Goal: Information Seeking & Learning: Check status

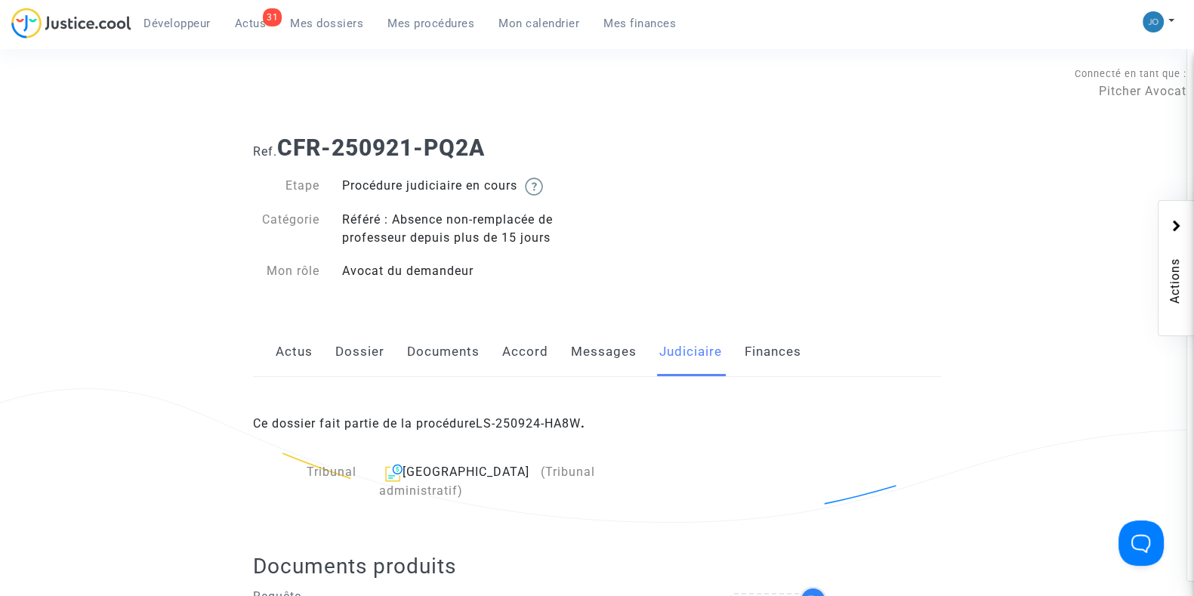
click at [313, 24] on span "Mes dossiers" at bounding box center [326, 24] width 73 height 14
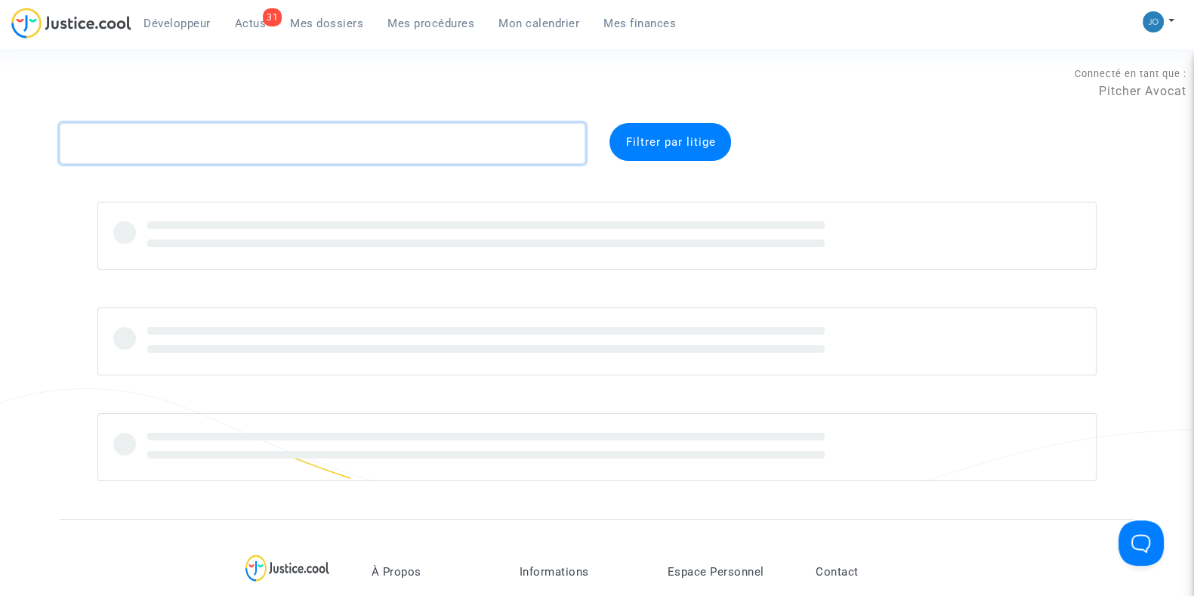
click at [310, 137] on textarea at bounding box center [323, 143] width 526 height 41
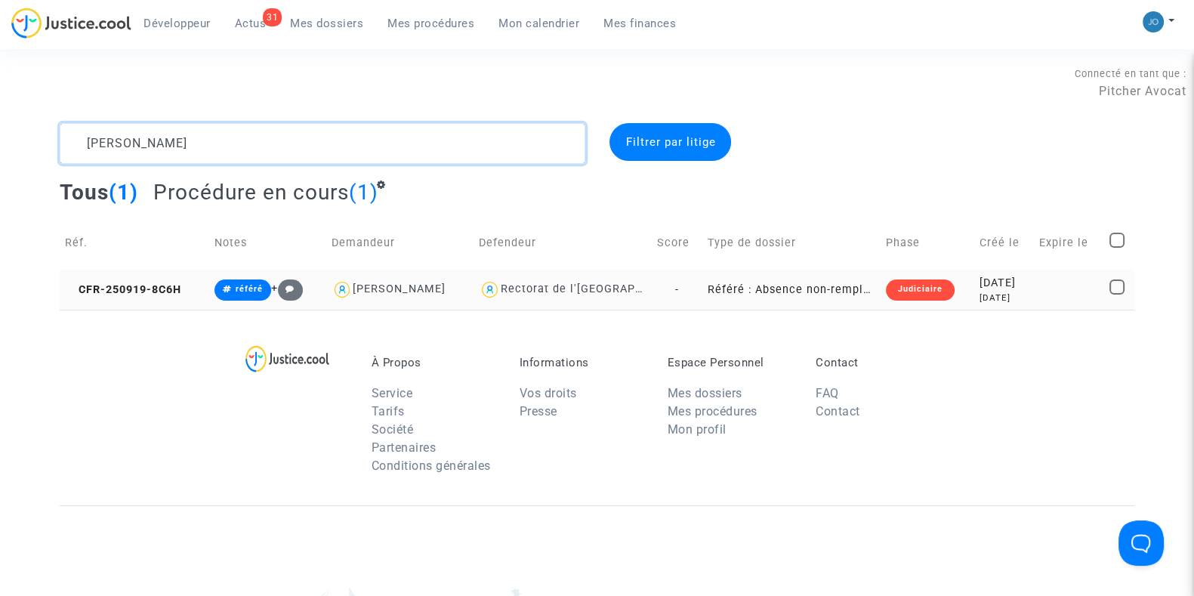
type textarea "[PERSON_NAME]"
click at [986, 299] on div "[DATE]" at bounding box center [1004, 298] width 49 height 13
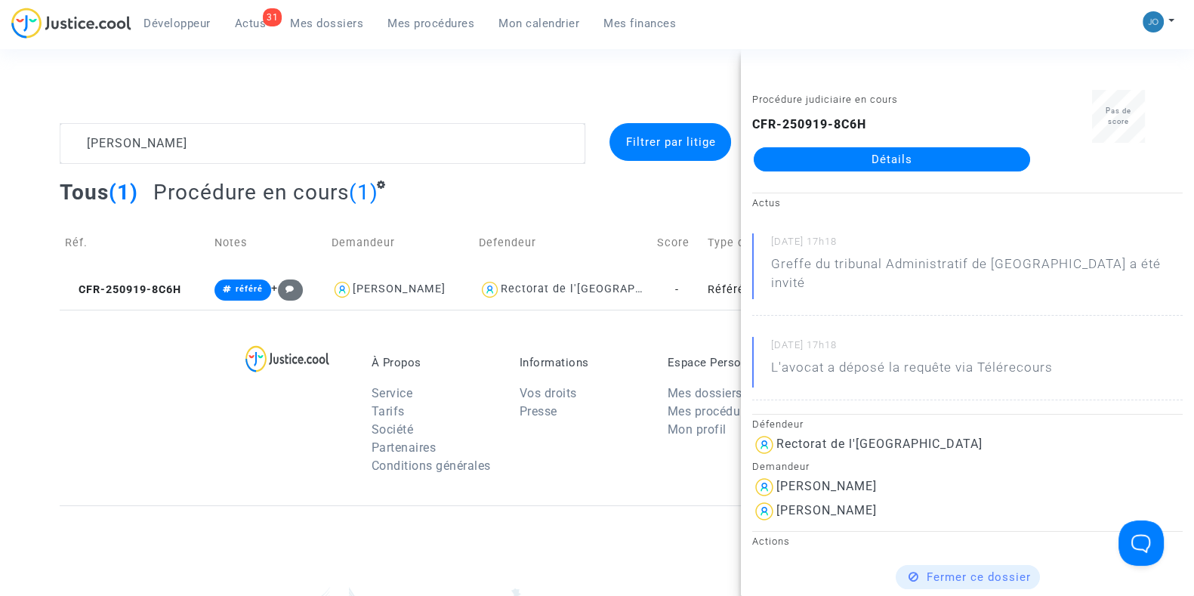
click at [910, 162] on link "Détails" at bounding box center [892, 159] width 276 height 24
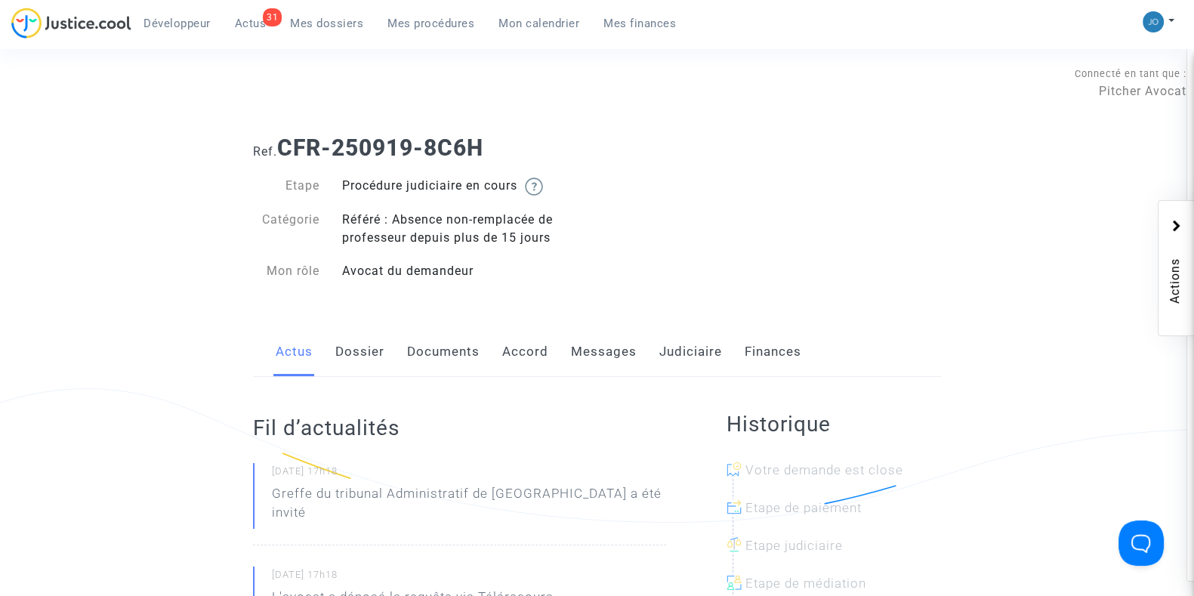
click at [350, 369] on link "Dossier" at bounding box center [359, 352] width 49 height 50
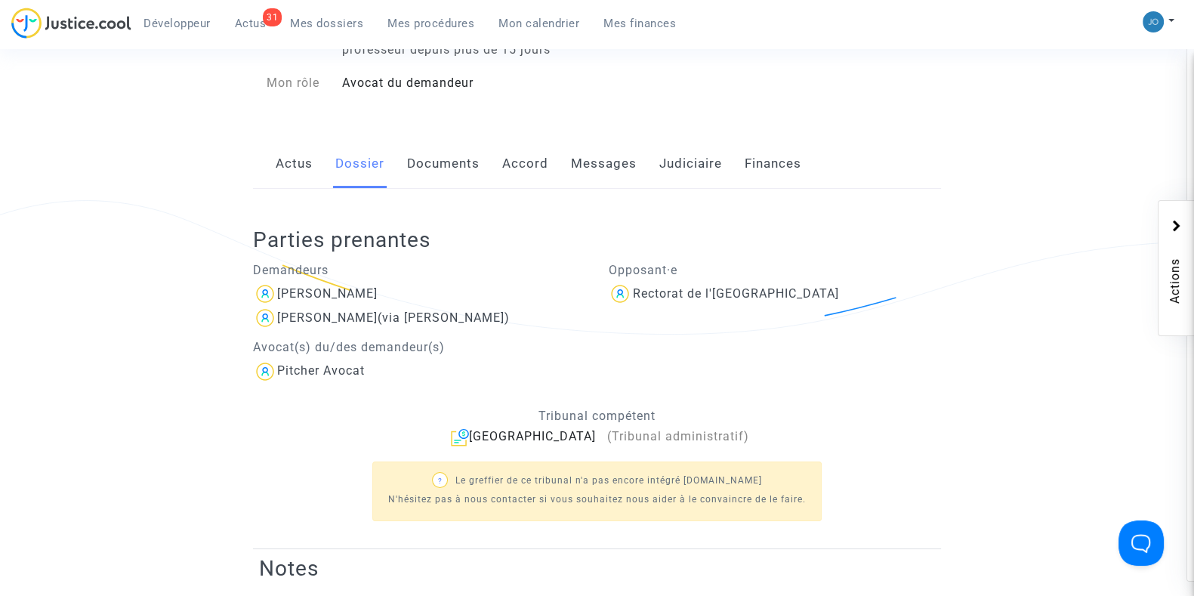
scroll to position [196, 0]
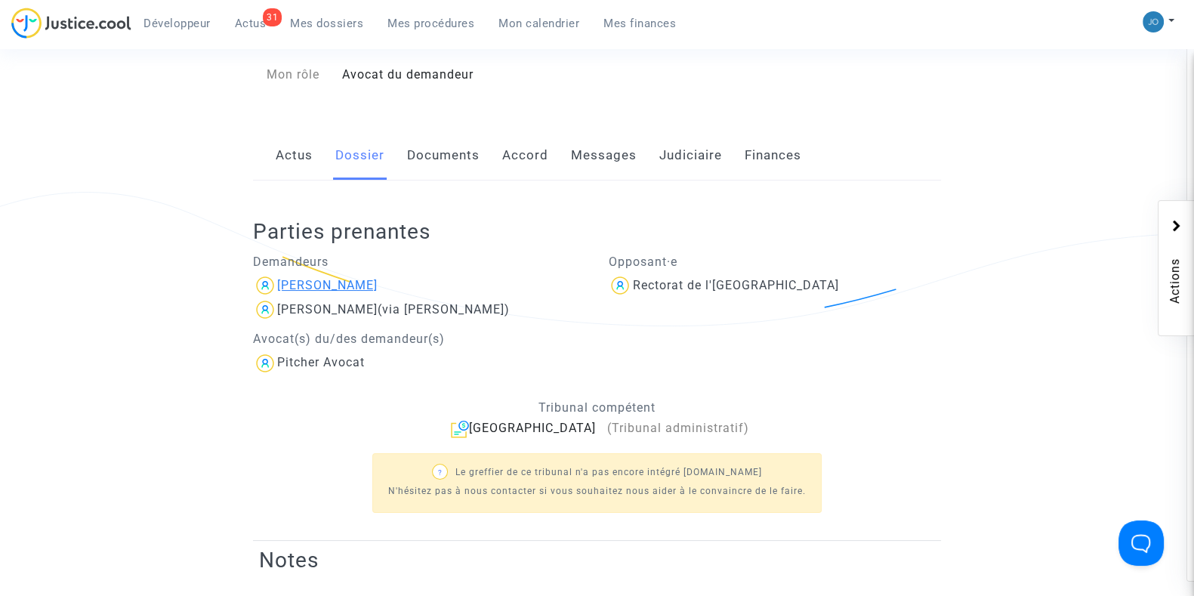
click at [332, 280] on div "[PERSON_NAME]" at bounding box center [327, 285] width 100 height 14
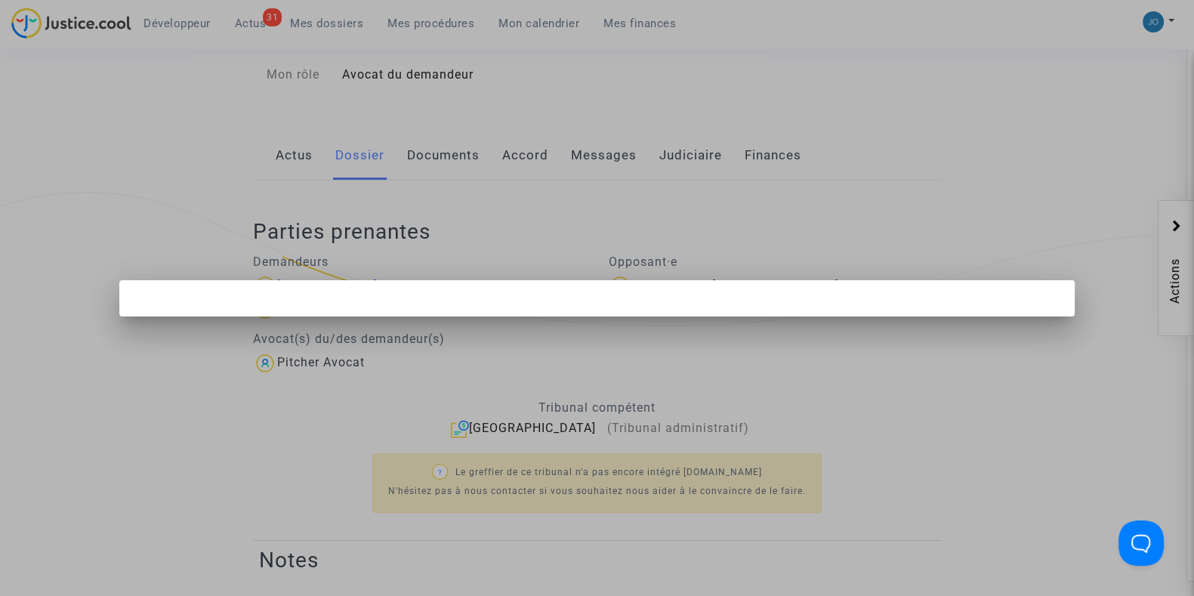
scroll to position [0, 0]
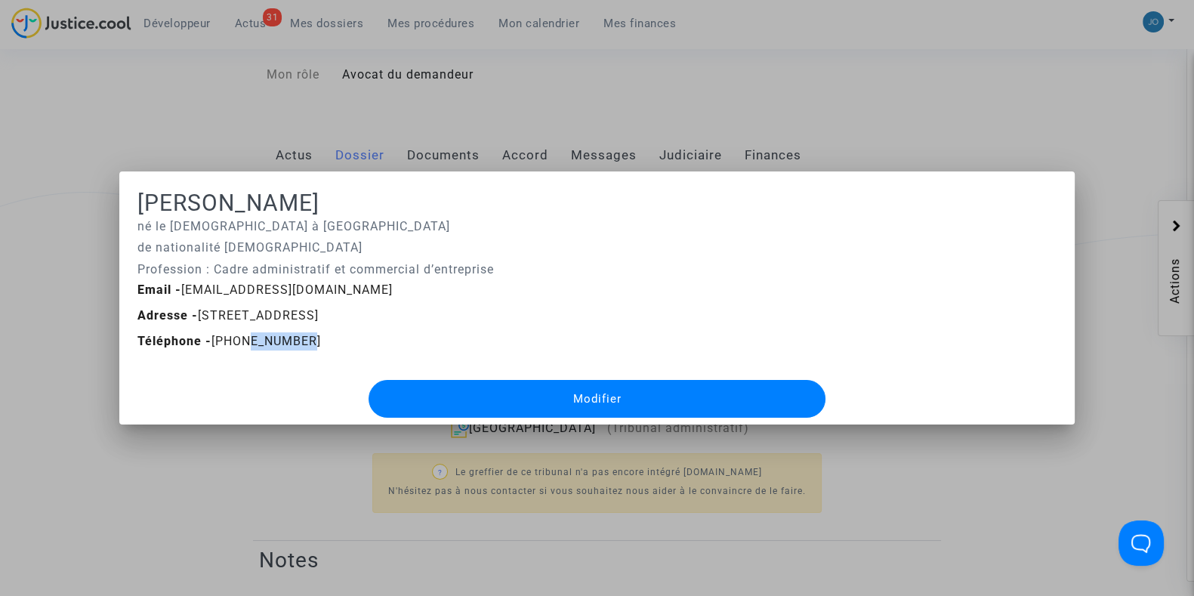
drag, startPoint x: 239, startPoint y: 341, endPoint x: 330, endPoint y: 338, distance: 90.7
click at [330, 338] on div "Téléphone - [PHONE_NUMBER]" at bounding box center [597, 341] width 942 height 18
click at [215, 443] on div at bounding box center [597, 298] width 1194 height 596
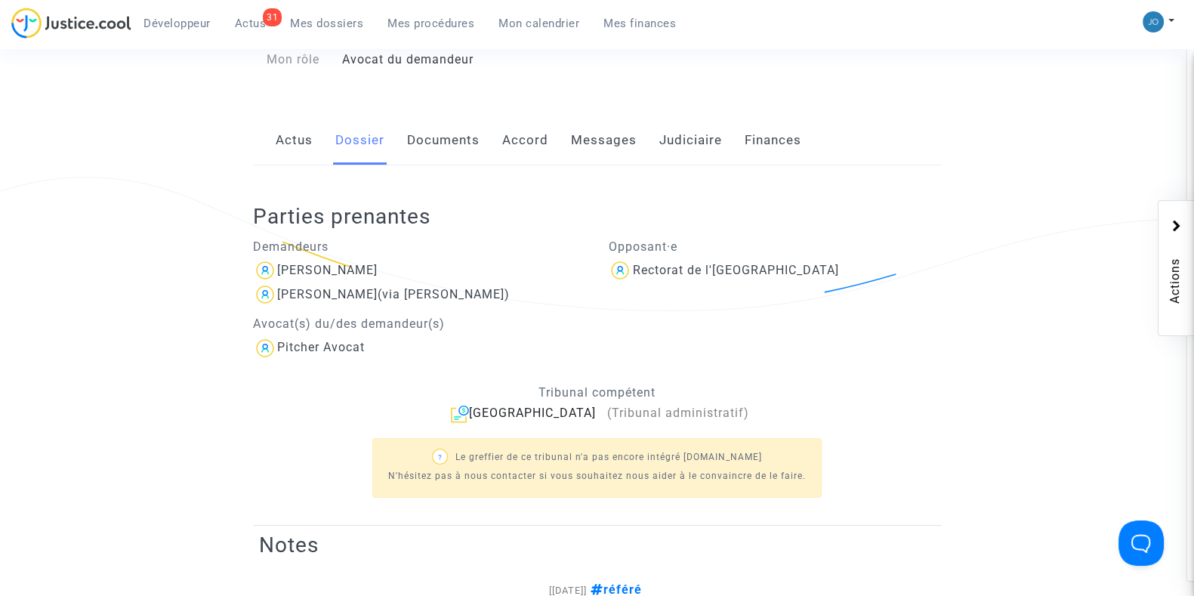
scroll to position [211, 0]
click at [323, 22] on span "Mes dossiers" at bounding box center [326, 24] width 73 height 14
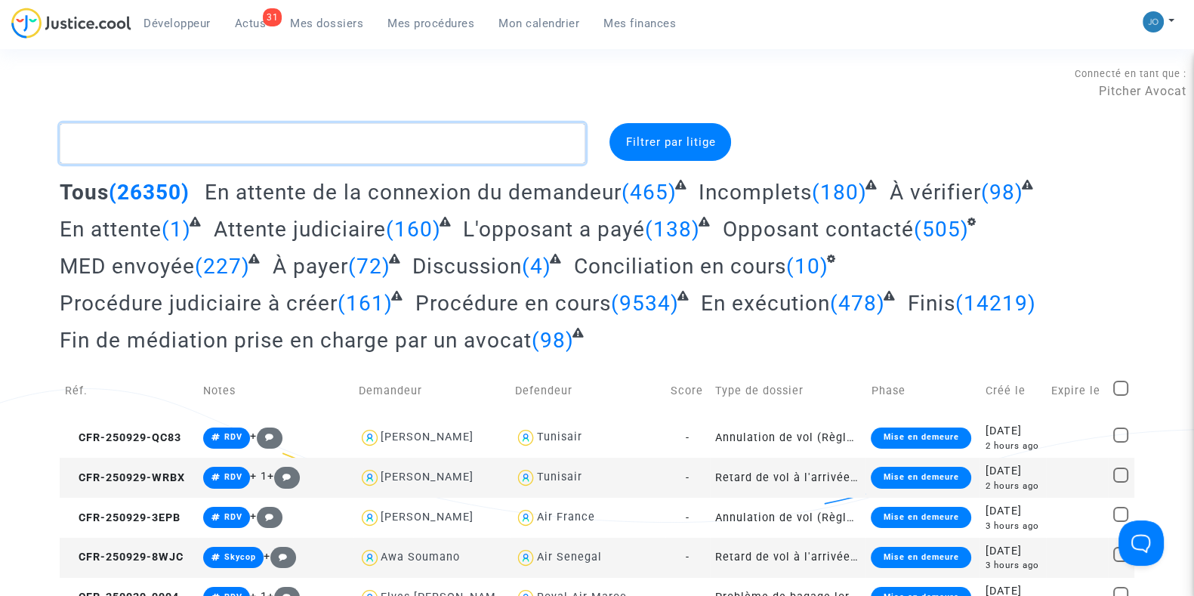
click at [310, 151] on textarea at bounding box center [323, 143] width 526 height 41
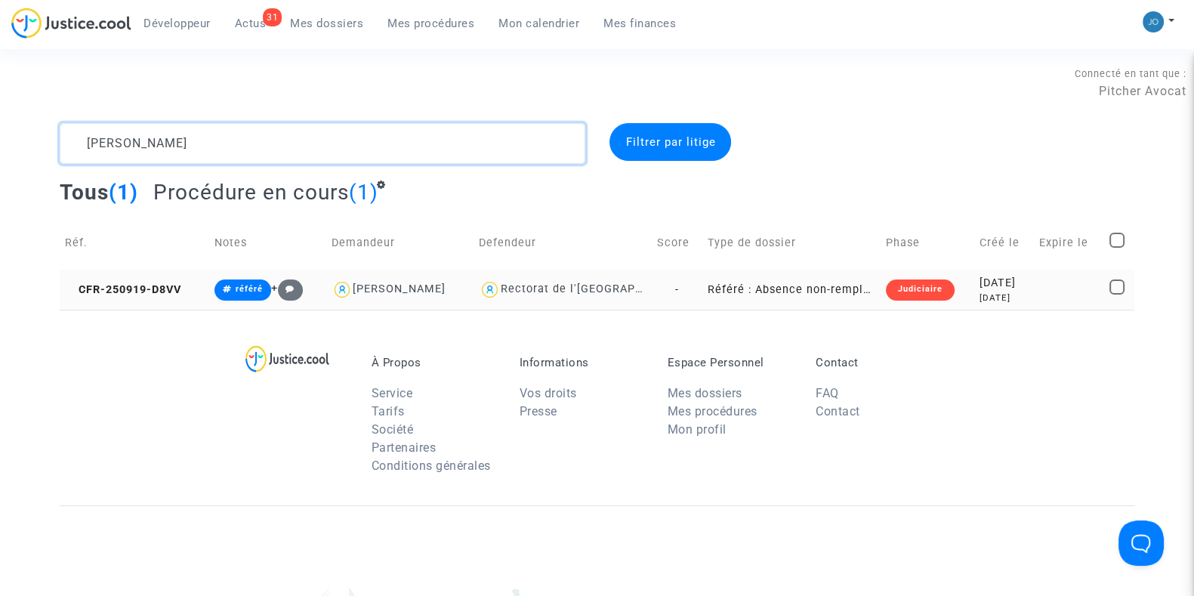
type textarea "[PERSON_NAME]"
click at [980, 293] on div "[DATE]" at bounding box center [1004, 298] width 49 height 13
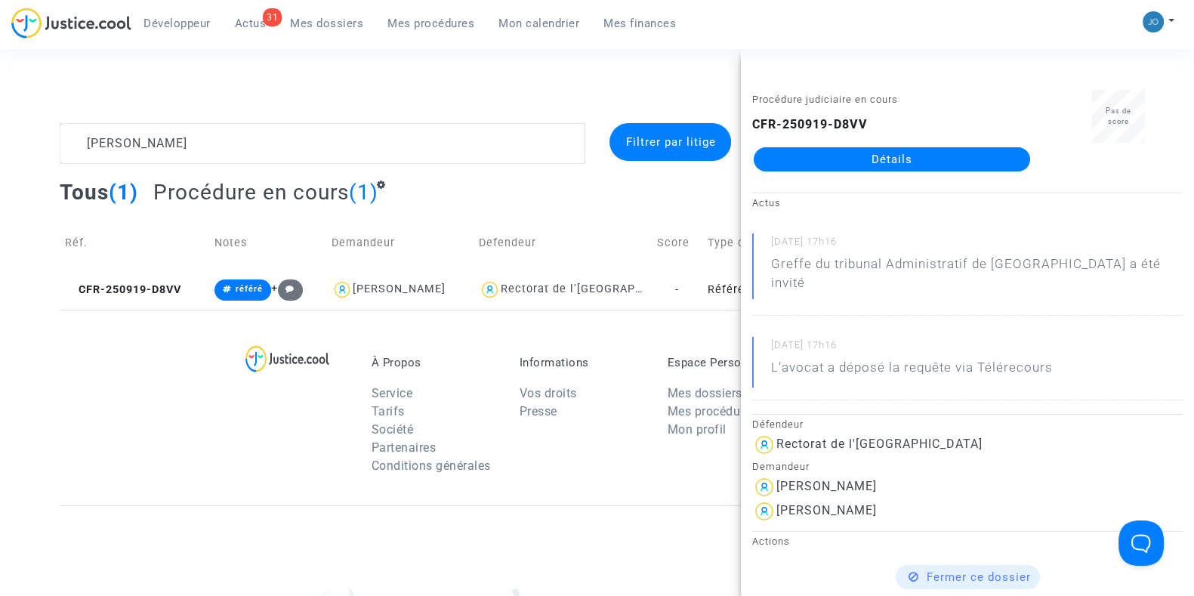
click at [910, 159] on link "Détails" at bounding box center [892, 159] width 276 height 24
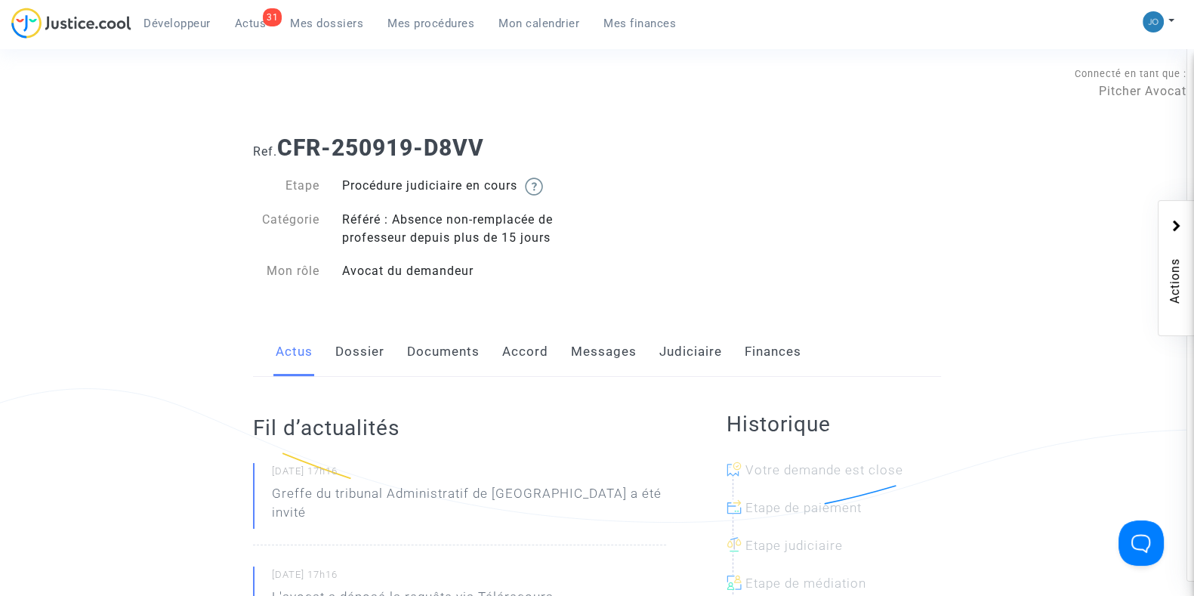
click at [387, 361] on div "Actus Dossier Documents Accord Messages Judiciaire Finances" at bounding box center [597, 352] width 688 height 51
click at [363, 358] on link "Dossier" at bounding box center [359, 352] width 49 height 50
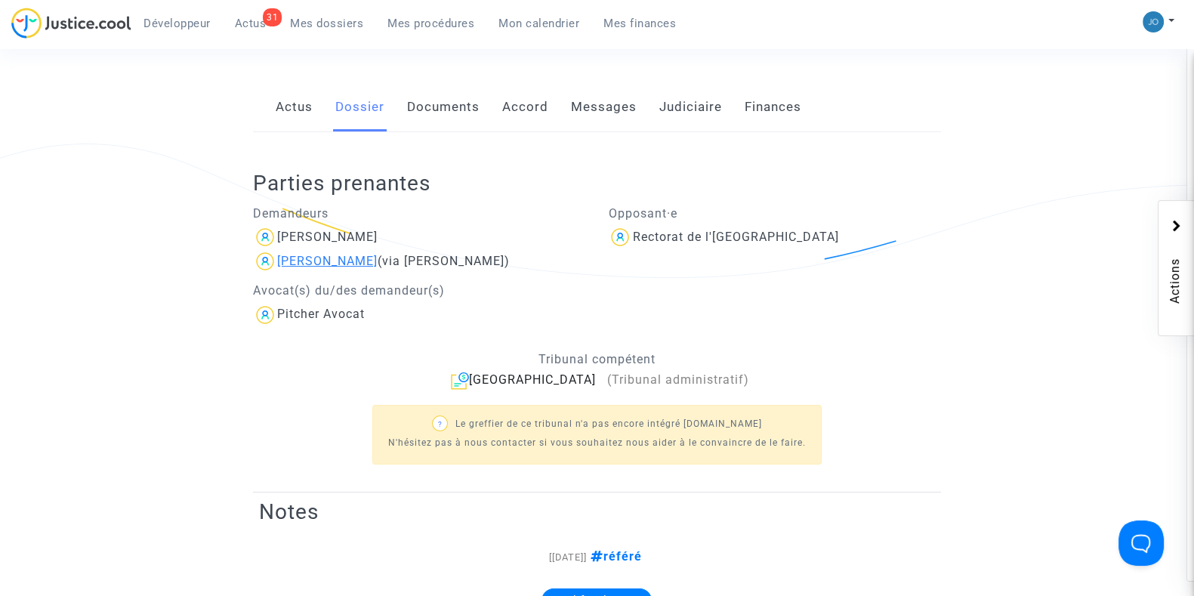
scroll to position [245, 0]
click at [332, 230] on div "[PERSON_NAME]" at bounding box center [327, 236] width 100 height 14
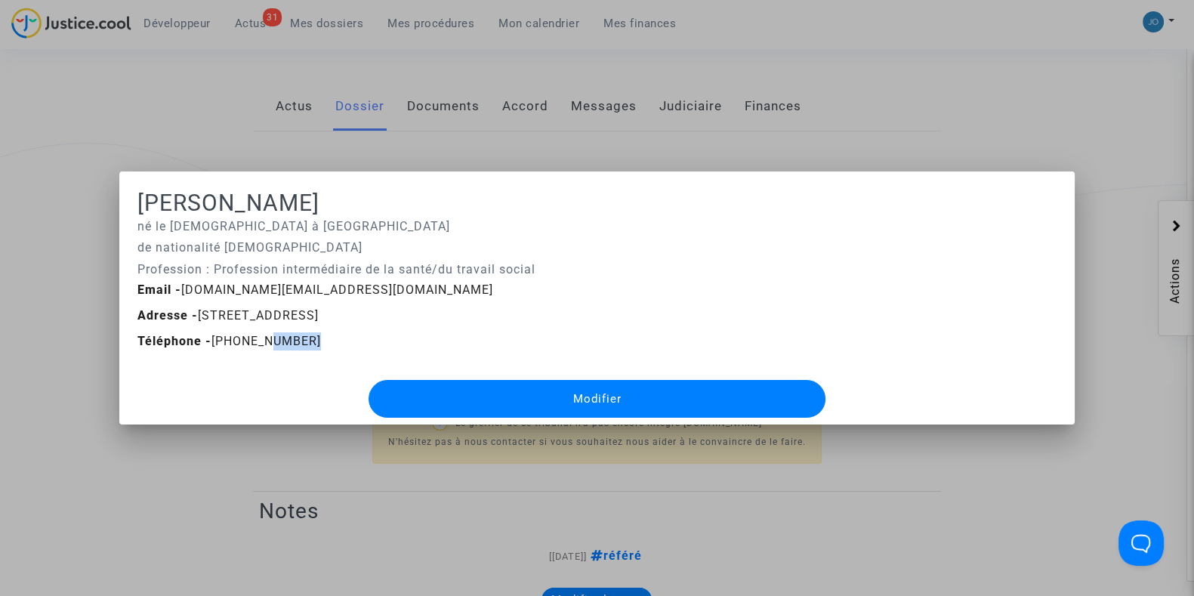
drag, startPoint x: 263, startPoint y: 339, endPoint x: 363, endPoint y: 345, distance: 99.9
click at [363, 345] on div "Téléphone - [PHONE_NUMBER]" at bounding box center [597, 341] width 942 height 18
click at [178, 477] on div at bounding box center [597, 298] width 1194 height 596
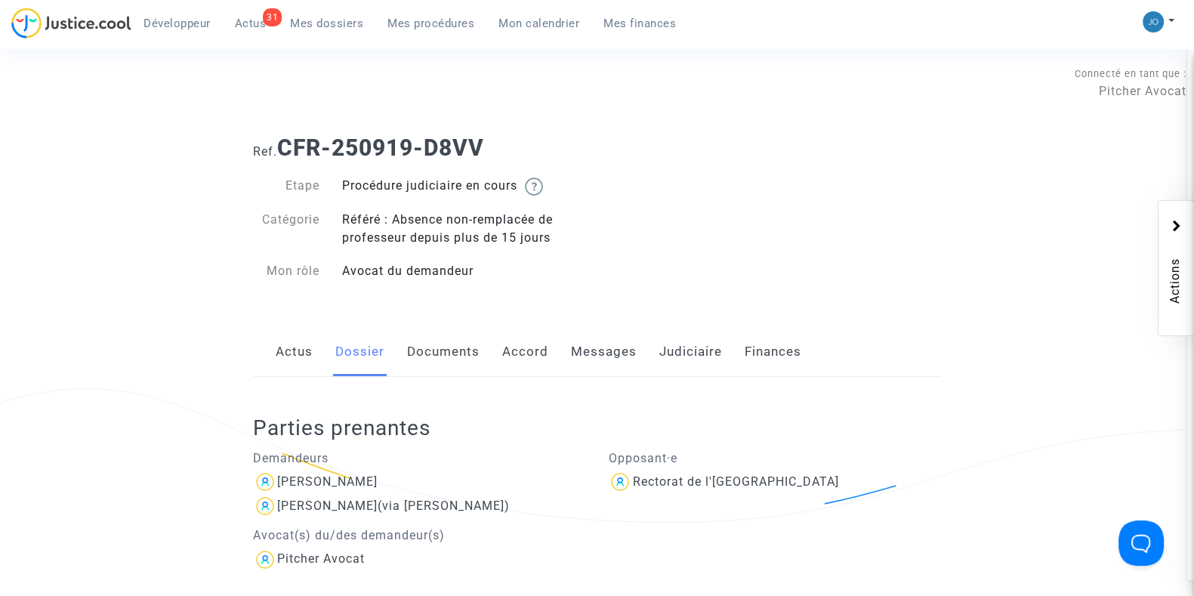
click at [287, 345] on link "Actus" at bounding box center [294, 352] width 37 height 50
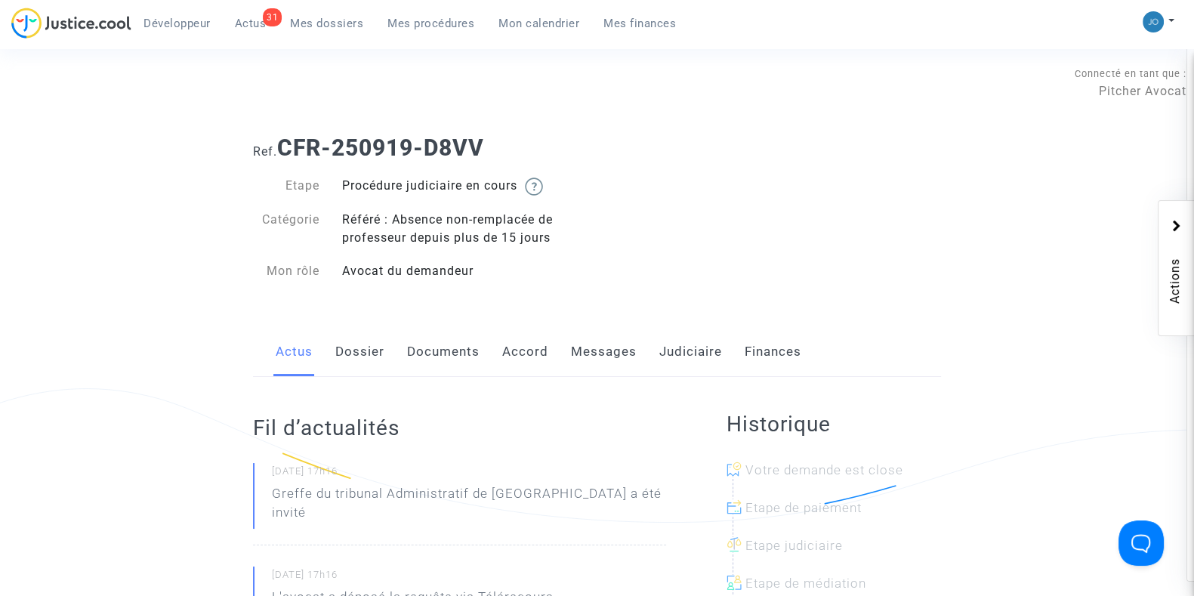
click at [357, 362] on link "Dossier" at bounding box center [359, 352] width 49 height 50
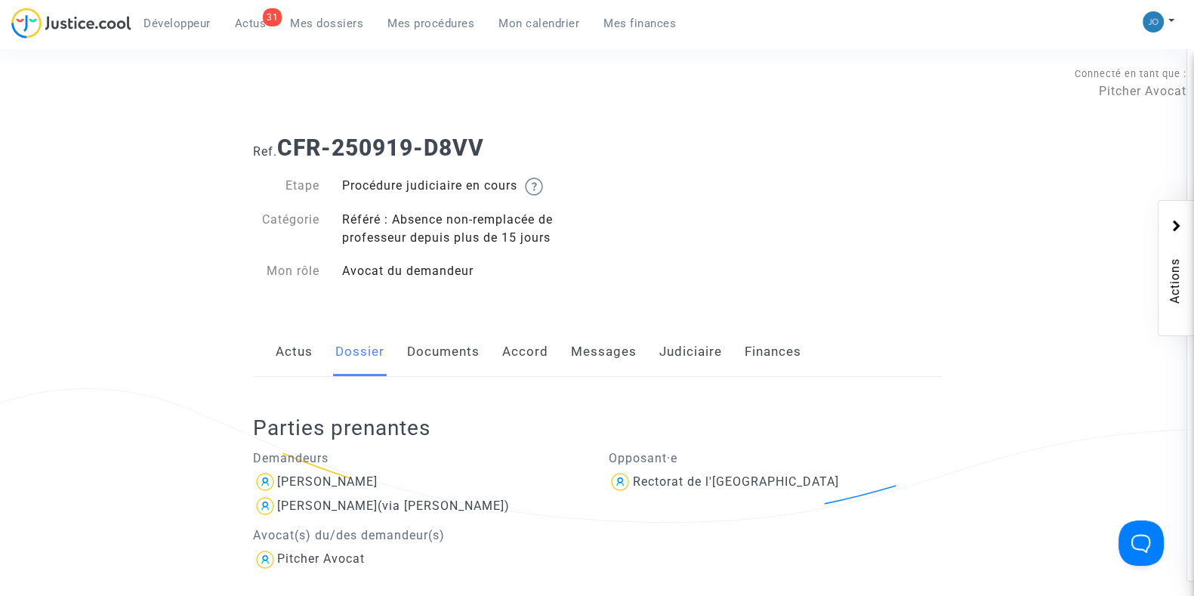
click at [397, 133] on div "Ref. CFR-250919-D8VV" at bounding box center [597, 142] width 711 height 39
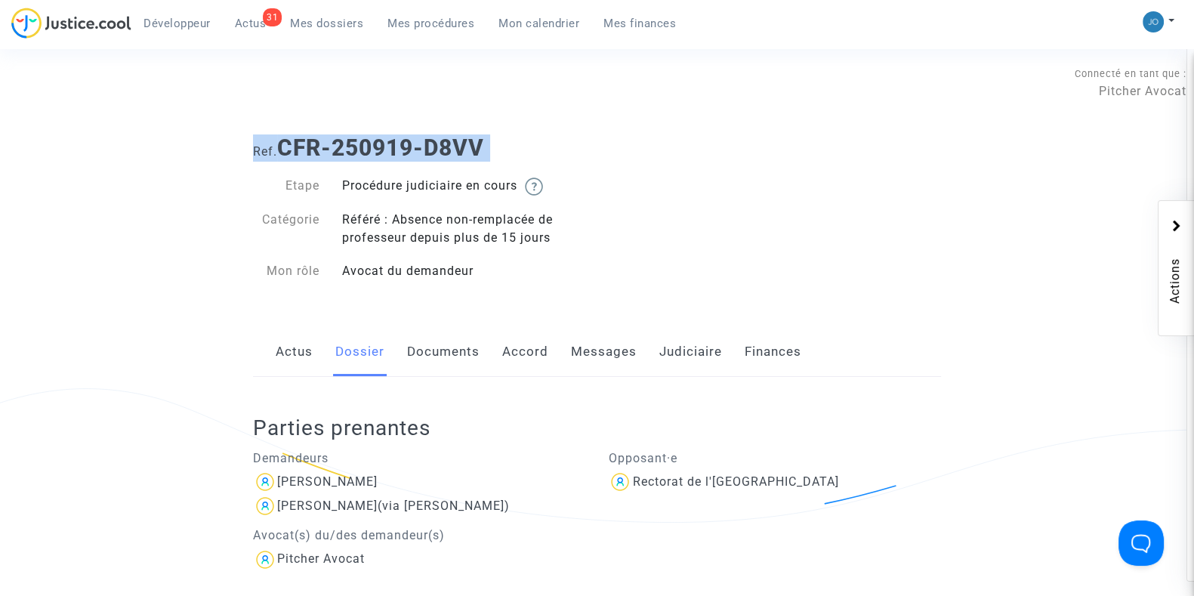
click at [397, 133] on div "Ref. CFR-250919-D8VV" at bounding box center [597, 142] width 711 height 39
click at [399, 139] on b "CFR-250919-D8VV" at bounding box center [380, 147] width 207 height 26
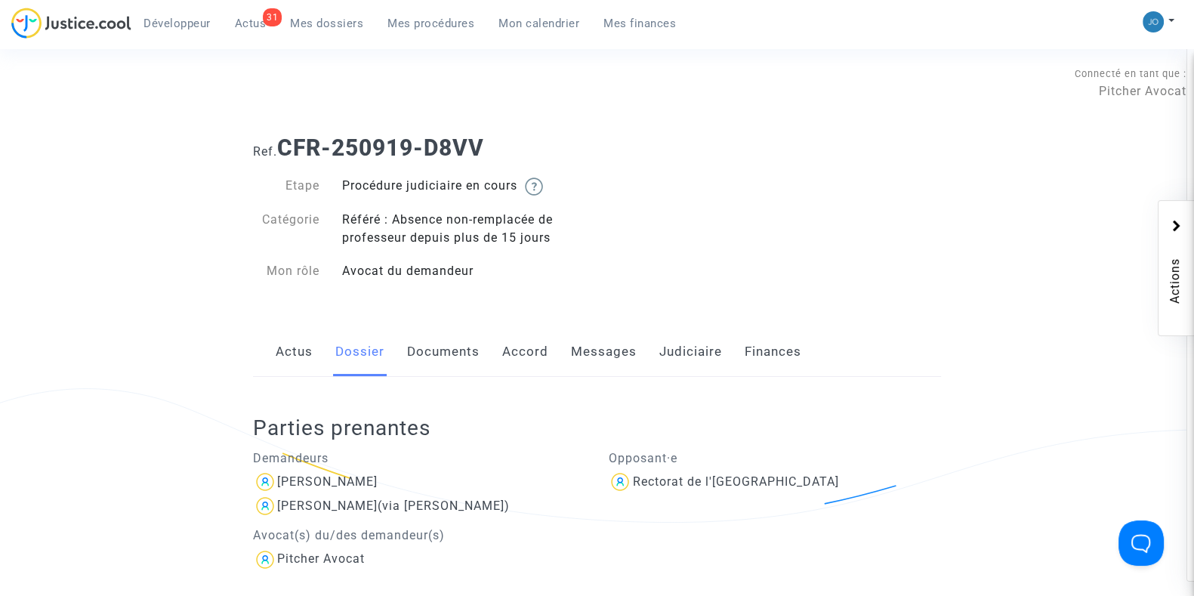
drag, startPoint x: 516, startPoint y: 167, endPoint x: 474, endPoint y: 147, distance: 47.0
click at [474, 147] on div "Ref. CFR-250919-D8VV Etape Procédure judiciaire en cours Catégorie Référé : Abs…" at bounding box center [597, 209] width 711 height 173
click at [474, 147] on b "CFR-250919-D8VV" at bounding box center [380, 147] width 207 height 26
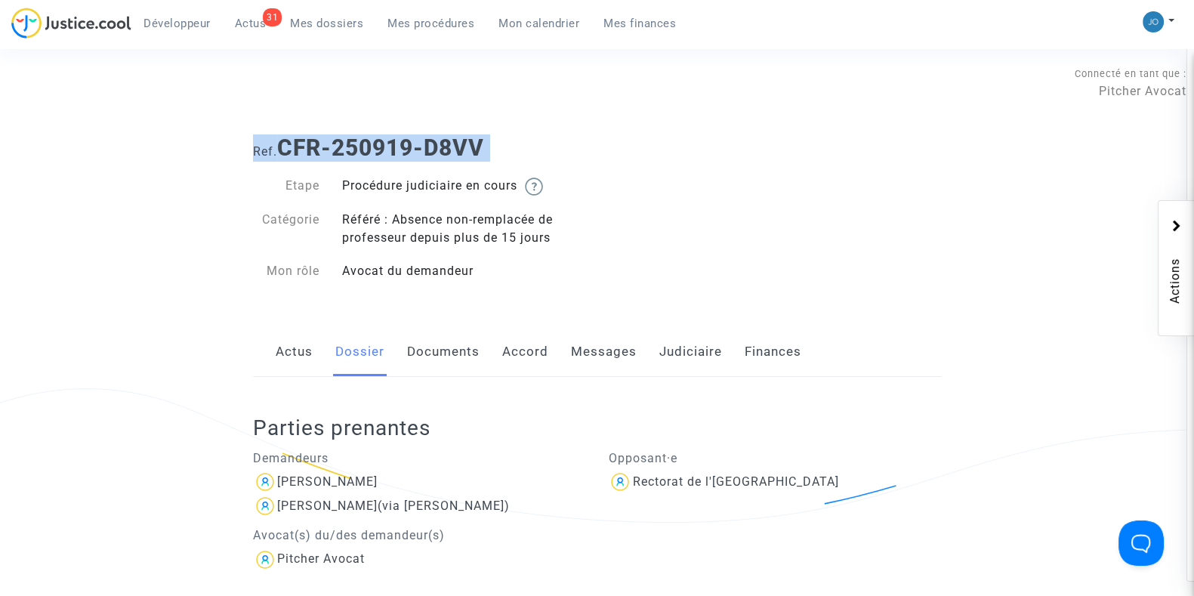
click at [474, 147] on b "CFR-250919-D8VV" at bounding box center [380, 147] width 207 height 26
click at [523, 147] on h1 "Ref. CFR-250919-D8VV" at bounding box center [597, 147] width 688 height 27
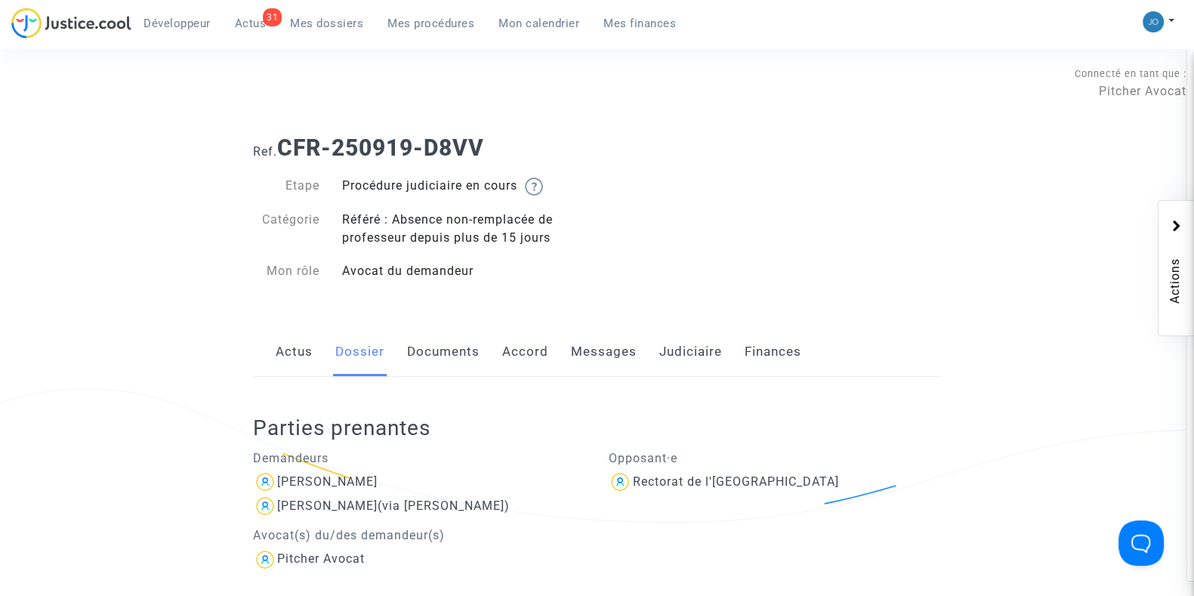
click at [435, 147] on b "CFR-250919-D8VV" at bounding box center [380, 147] width 207 height 26
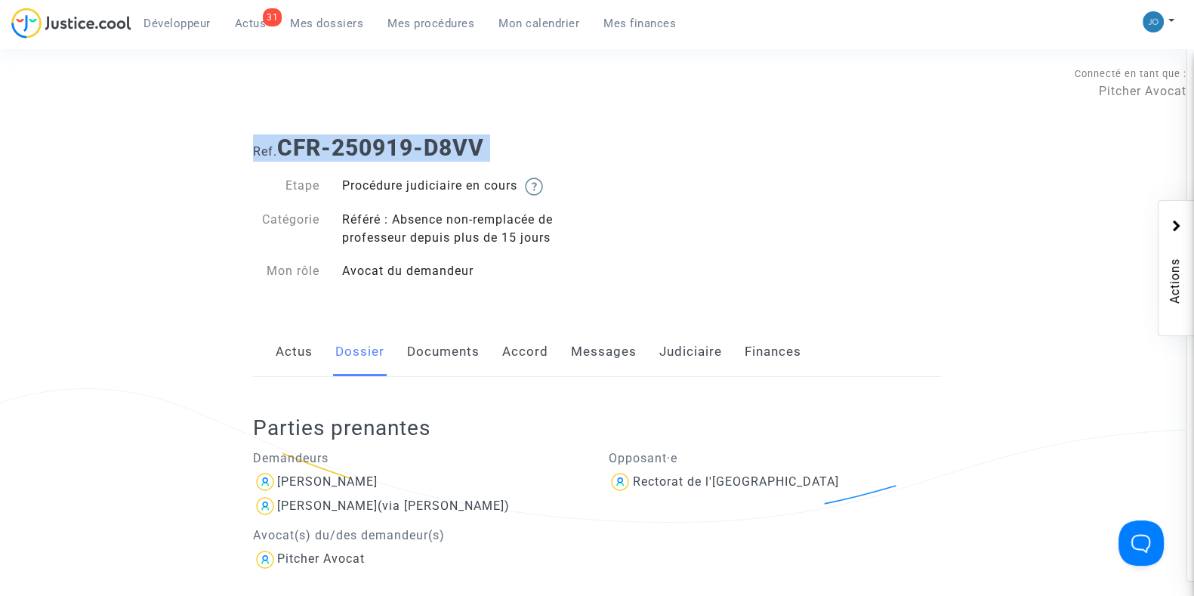
click at [435, 147] on b "CFR-250919-D8VV" at bounding box center [380, 147] width 207 height 26
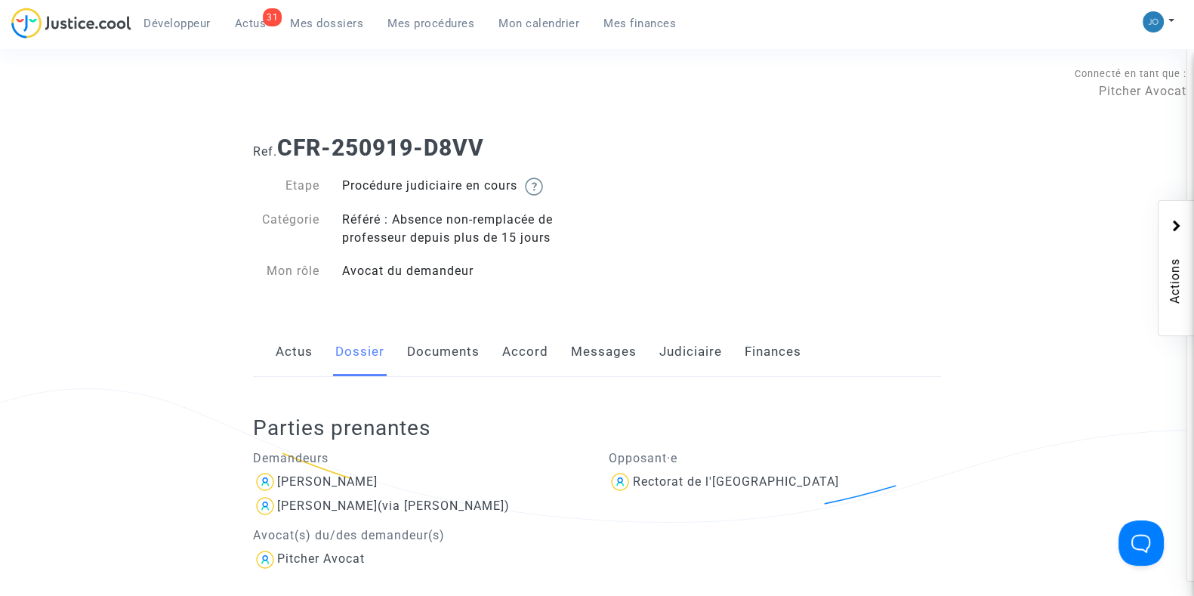
click at [435, 147] on b "CFR-250919-D8VV" at bounding box center [380, 147] width 207 height 26
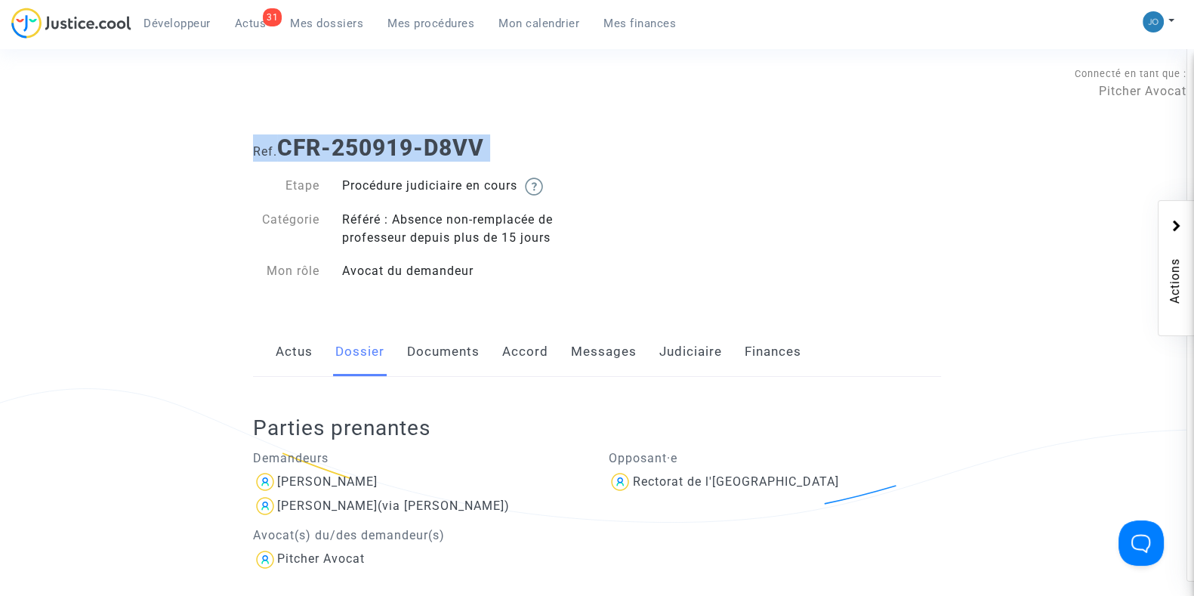
click at [435, 147] on b "CFR-250919-D8VV" at bounding box center [380, 147] width 207 height 26
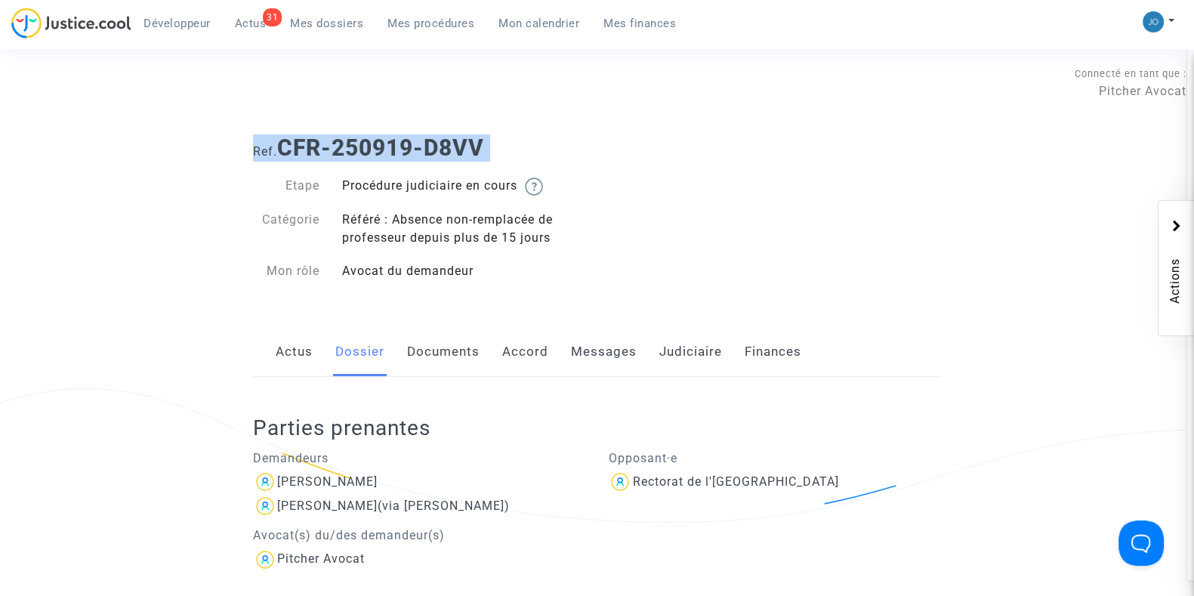
click at [435, 147] on b "CFR-250919-D8VV" at bounding box center [380, 147] width 207 height 26
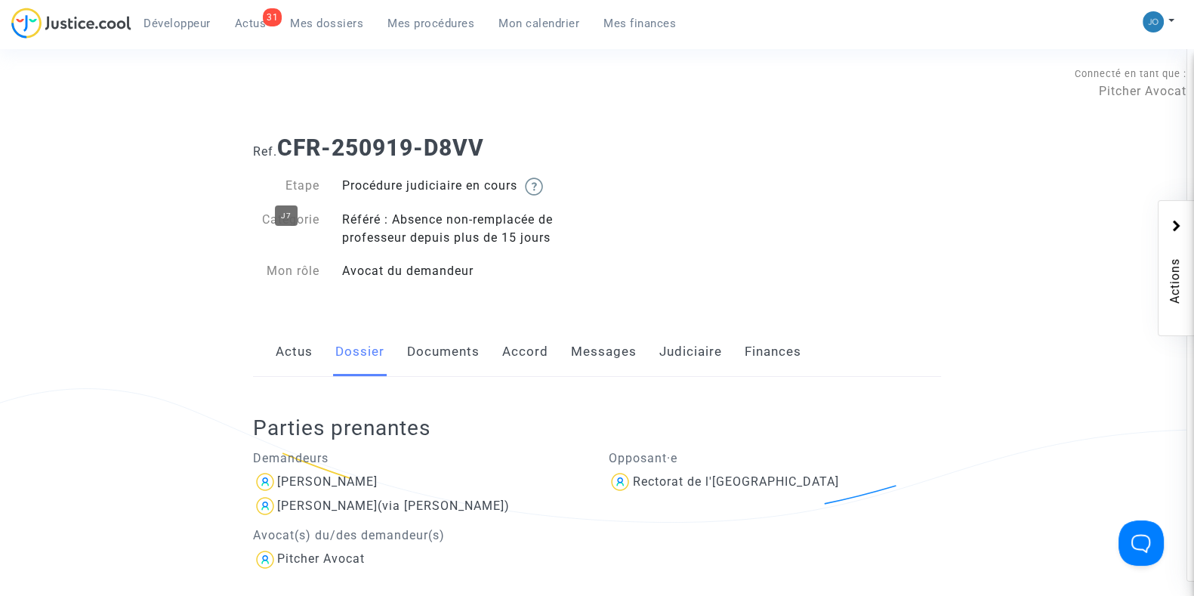
click at [256, 146] on span "Ref." at bounding box center [265, 151] width 24 height 14
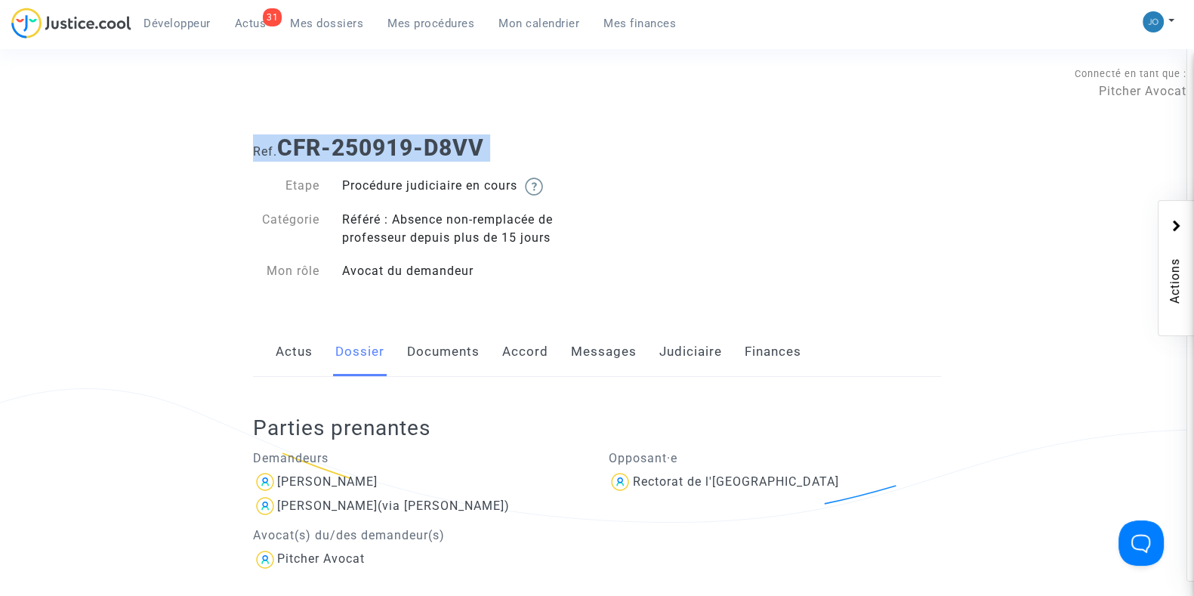
click at [256, 146] on span "Ref." at bounding box center [265, 151] width 24 height 14
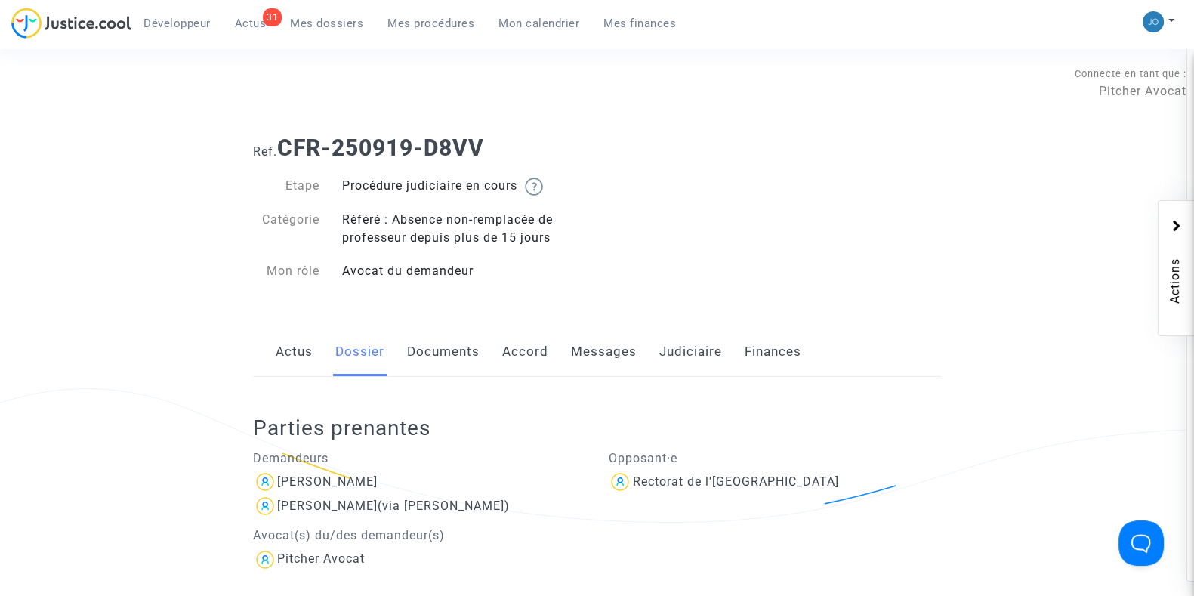
click at [326, 173] on div "Etape Procédure judiciaire en cours Catégorie Référé : Absence non-remplacée de…" at bounding box center [420, 229] width 356 height 134
click at [329, 153] on b "CFR-250919-D8VV" at bounding box center [380, 147] width 207 height 26
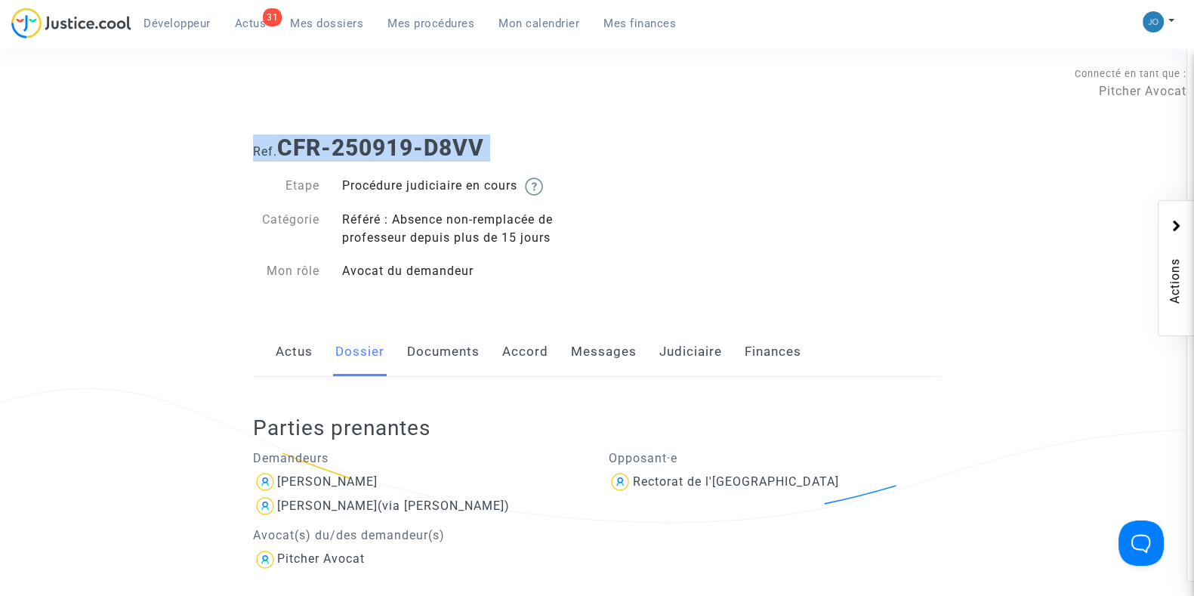
click at [329, 153] on b "CFR-250919-D8VV" at bounding box center [380, 147] width 207 height 26
click at [330, 153] on b "CFR-250919-D8VV" at bounding box center [380, 147] width 207 height 26
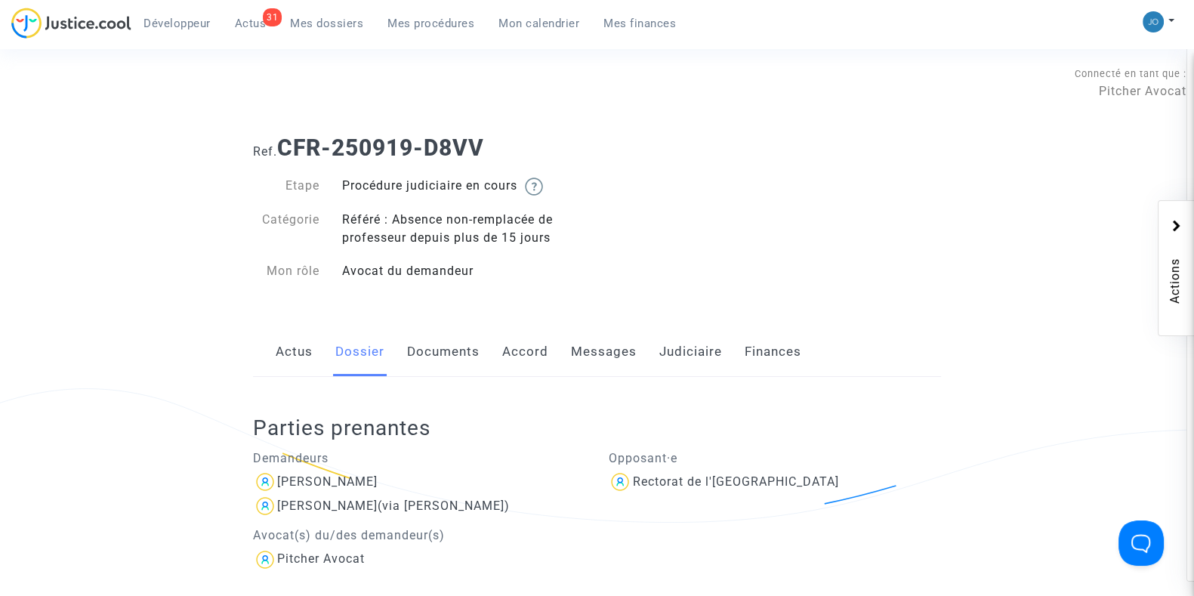
click at [344, 100] on div "Connecté en tant que : Pitcher Avocat" at bounding box center [593, 105] width 1187 height 36
click at [329, 151] on b "CFR-250919-D8VV" at bounding box center [380, 147] width 207 height 26
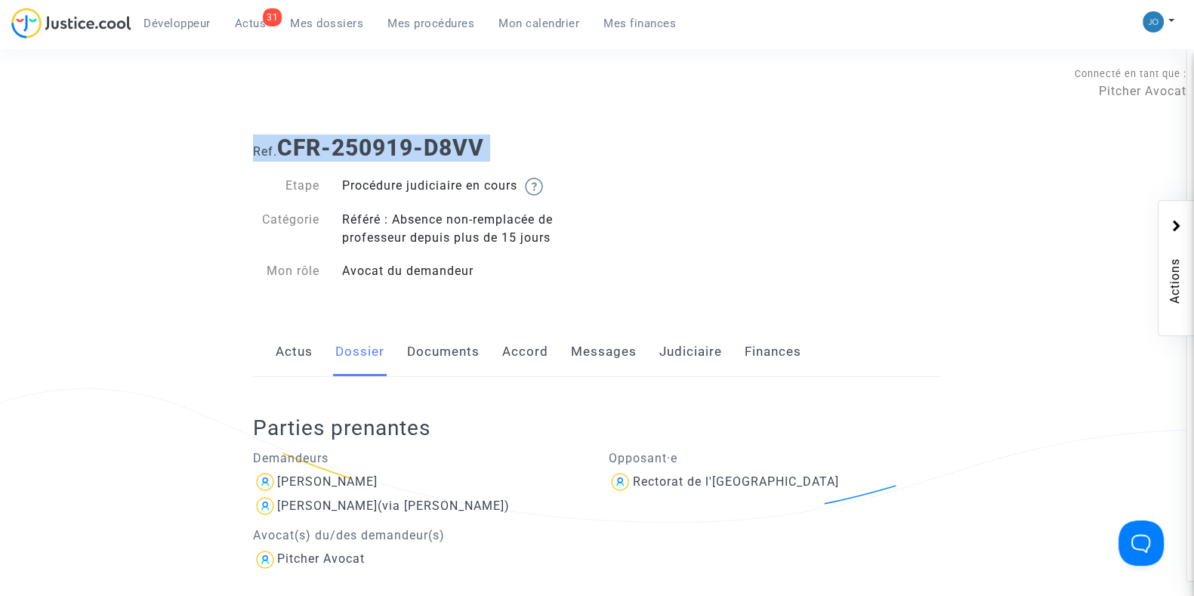
click at [329, 151] on b "CFR-250919-D8VV" at bounding box center [380, 147] width 207 height 26
click at [514, 145] on h1 "Ref. CFR-250919-D8VV" at bounding box center [597, 147] width 688 height 27
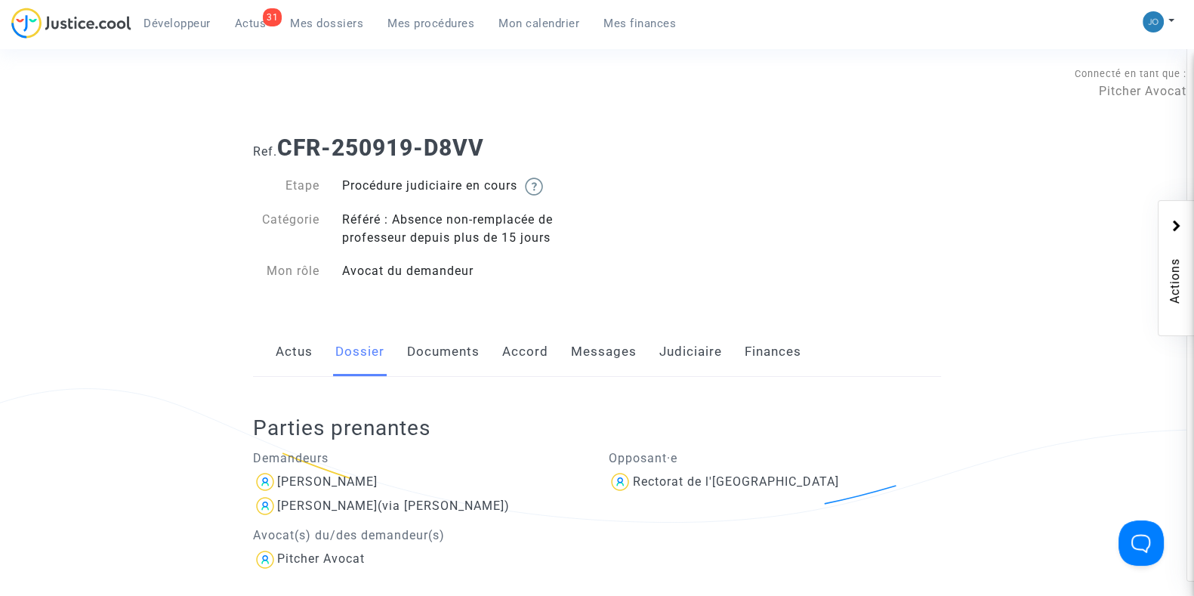
click at [306, 28] on span "Mes dossiers" at bounding box center [326, 24] width 73 height 14
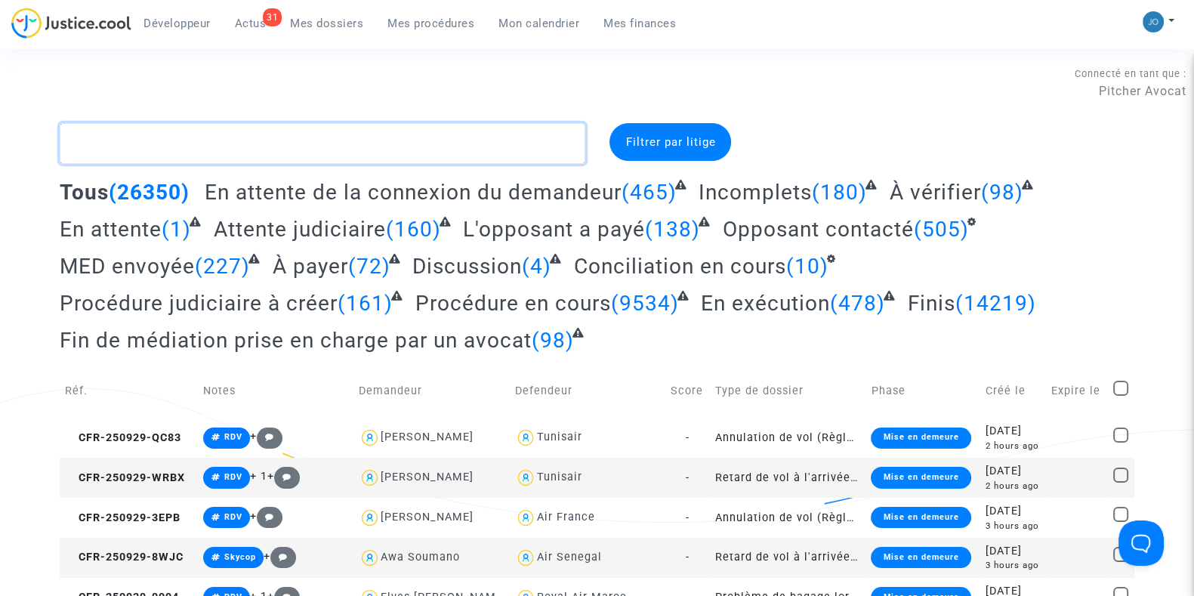
click at [337, 143] on textarea at bounding box center [323, 143] width 526 height 41
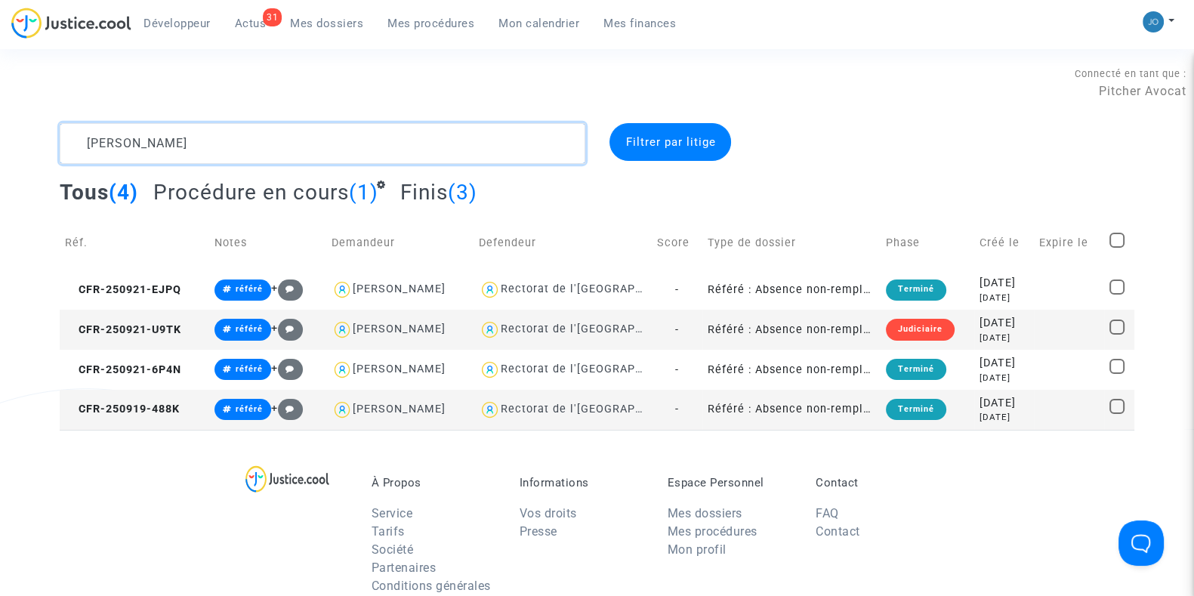
type textarea "[PERSON_NAME]"
click at [1001, 313] on td "[DATE] [DATE]" at bounding box center [1004, 330] width 60 height 40
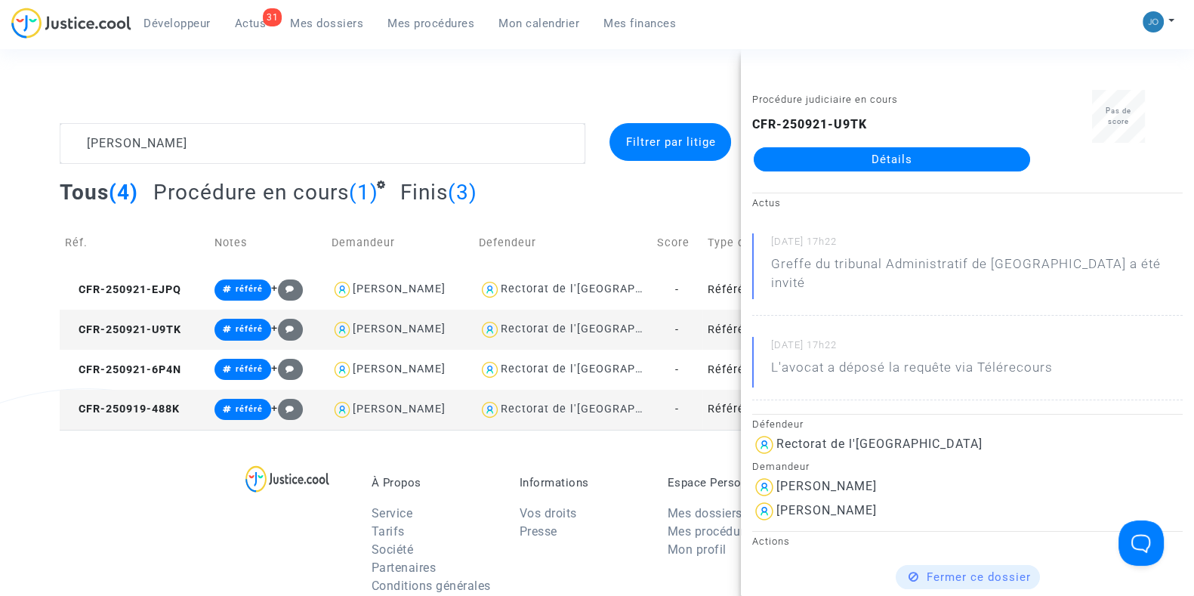
click at [838, 164] on link "Détails" at bounding box center [892, 159] width 276 height 24
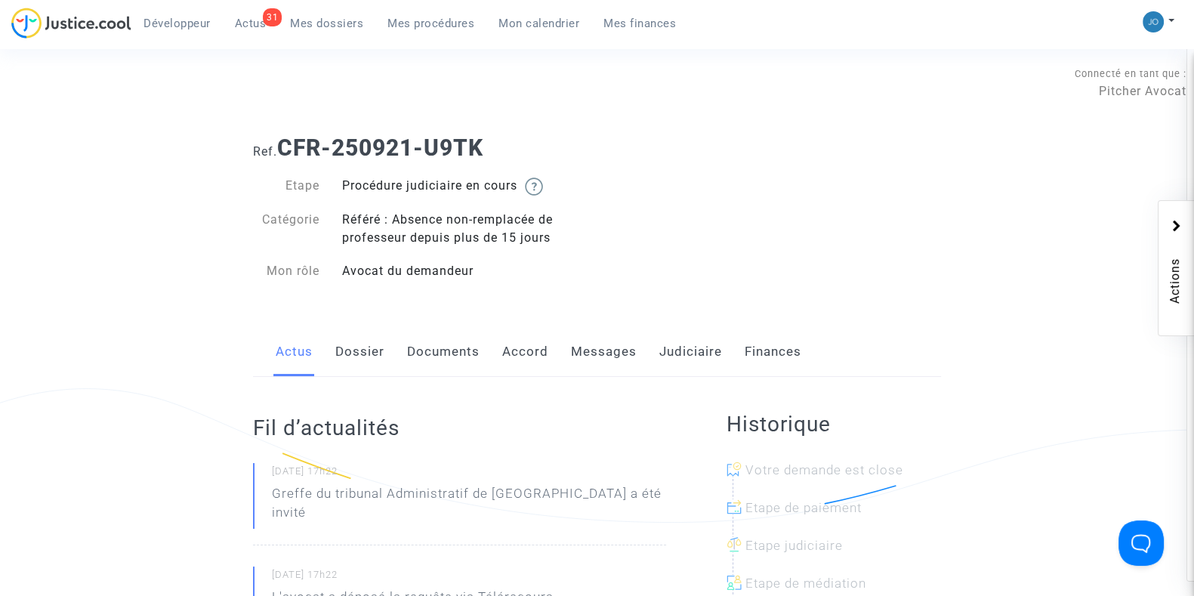
click at [338, 365] on link "Dossier" at bounding box center [359, 352] width 49 height 50
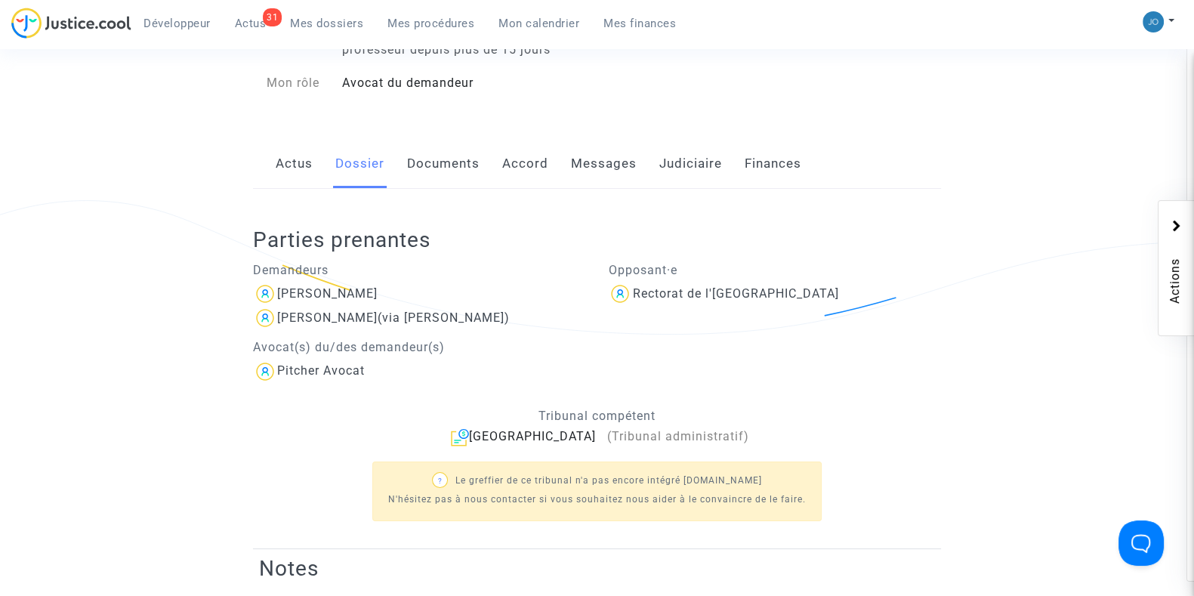
scroll to position [188, 0]
click at [332, 300] on div "[PERSON_NAME]" at bounding box center [327, 293] width 100 height 14
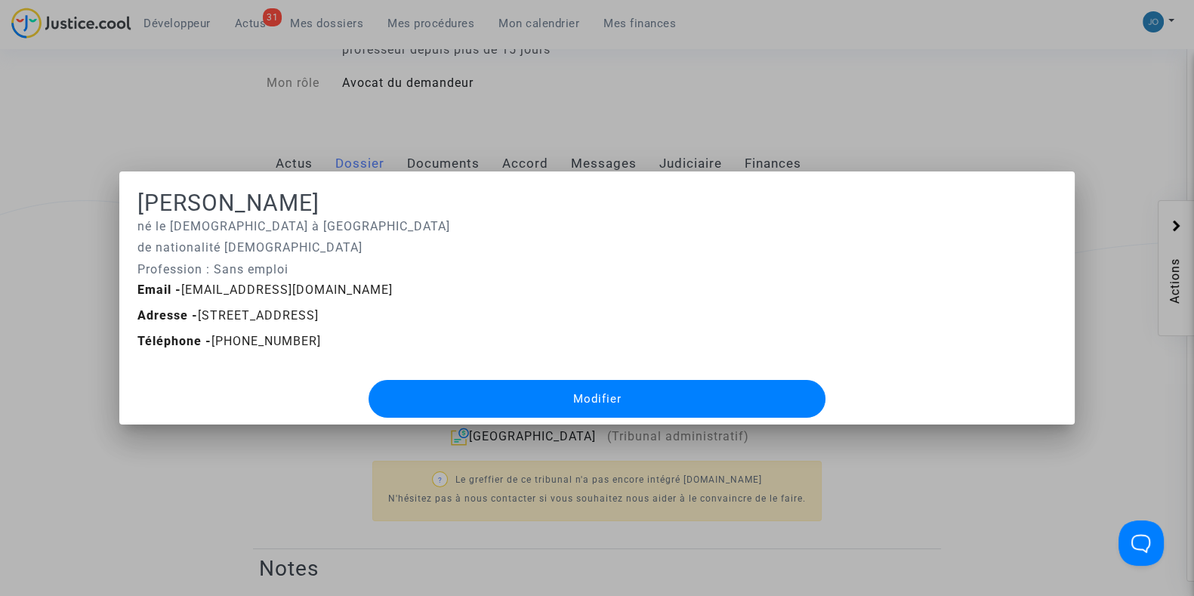
scroll to position [0, 0]
click at [206, 473] on div at bounding box center [597, 298] width 1194 height 596
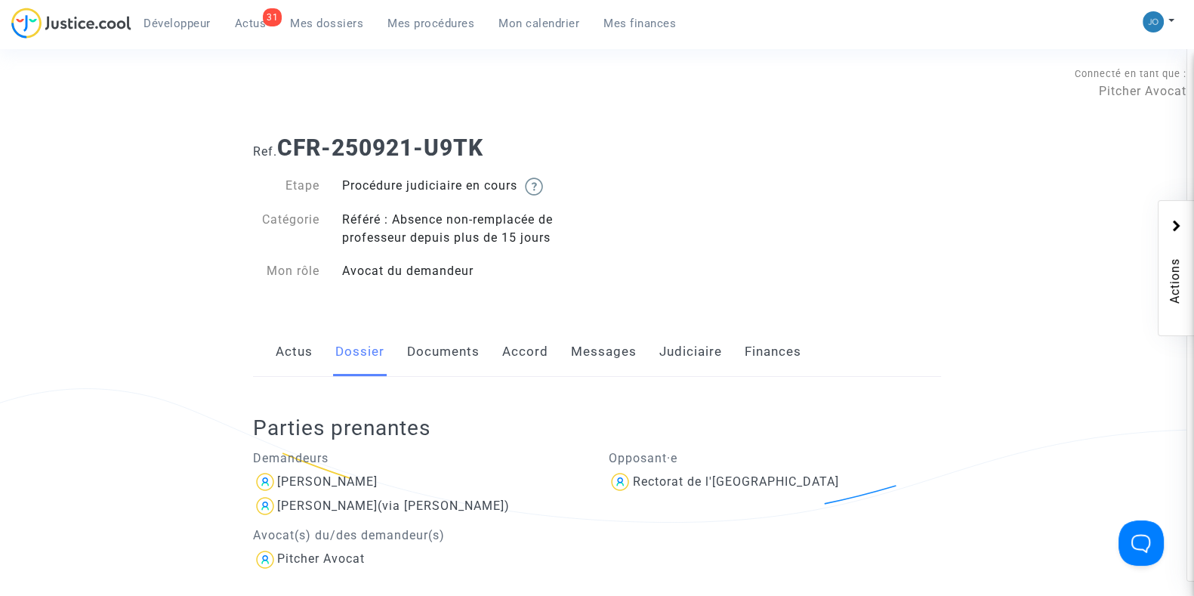
click at [313, 28] on span "Mes dossiers" at bounding box center [326, 24] width 73 height 14
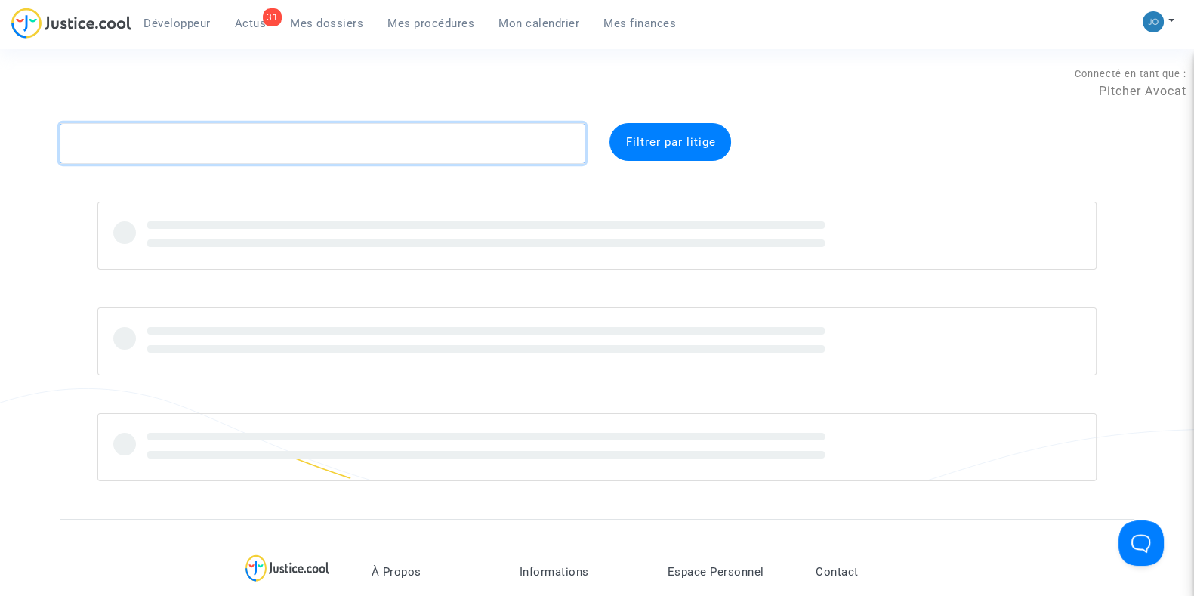
click at [316, 141] on textarea at bounding box center [323, 143] width 526 height 41
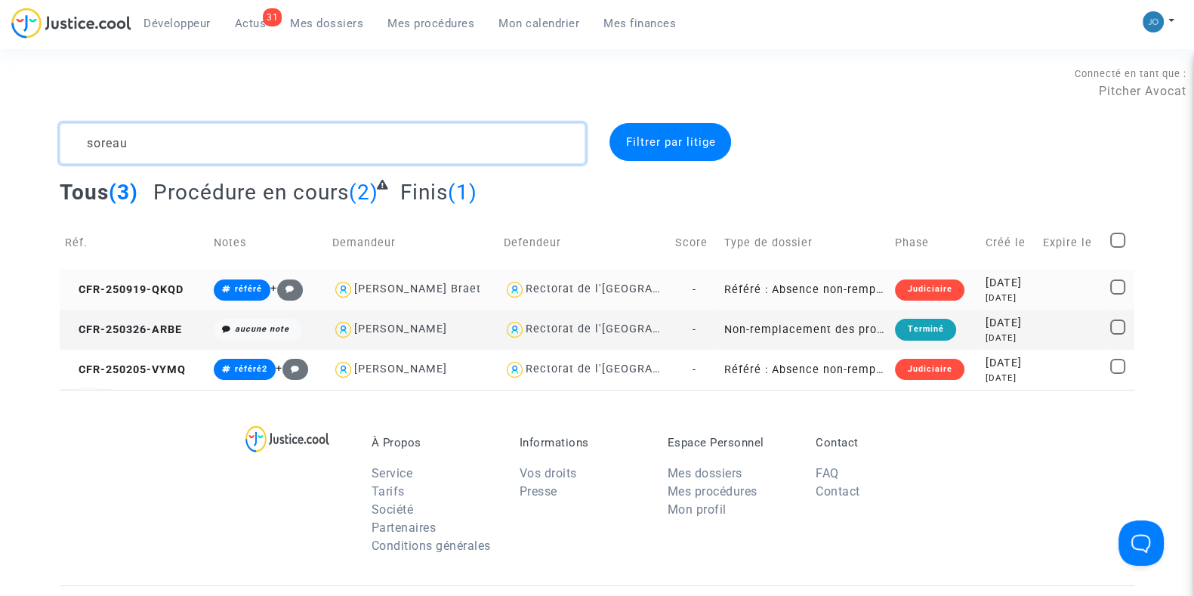
type textarea "soreau"
click at [980, 284] on td "[DATE] [DATE]" at bounding box center [1008, 290] width 57 height 40
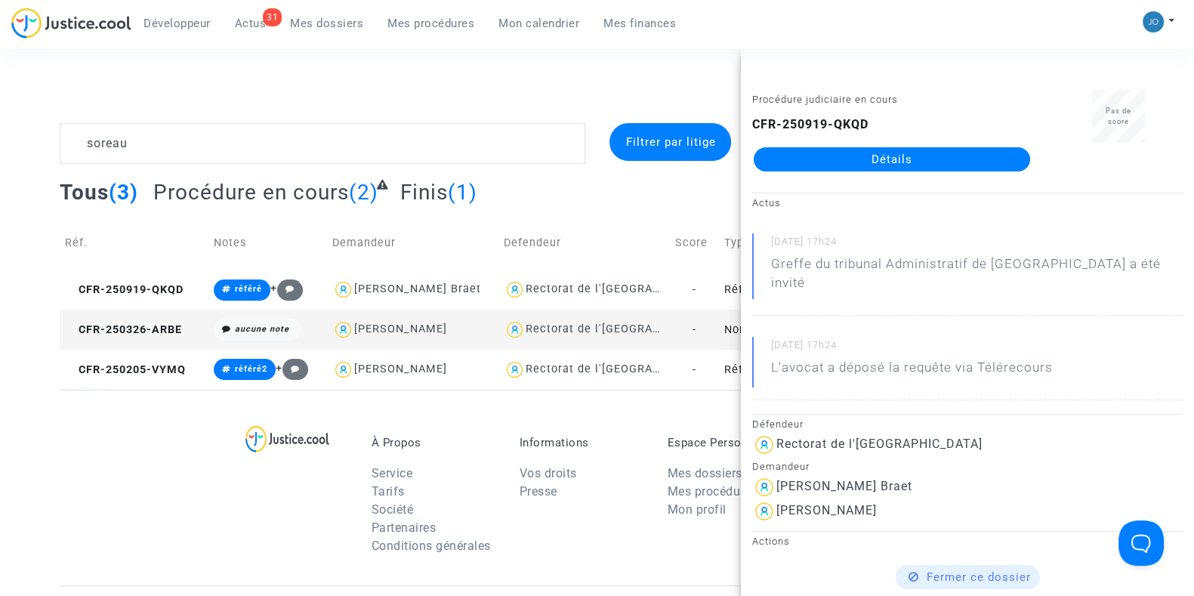
click at [876, 169] on link "Détails" at bounding box center [892, 159] width 276 height 24
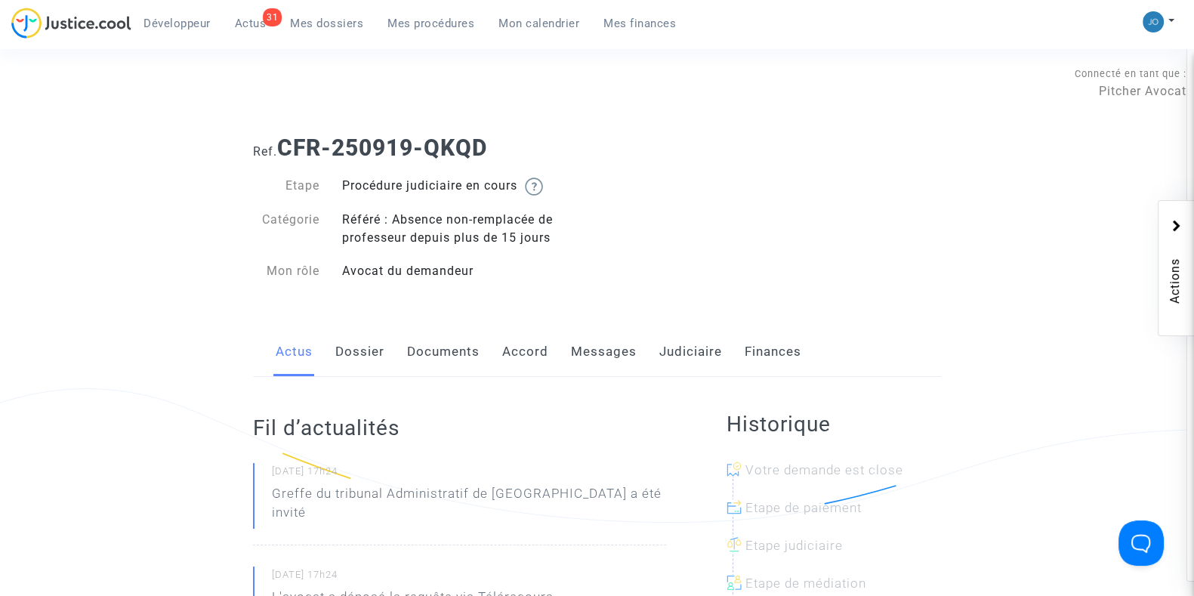
click at [352, 350] on link "Dossier" at bounding box center [359, 352] width 49 height 50
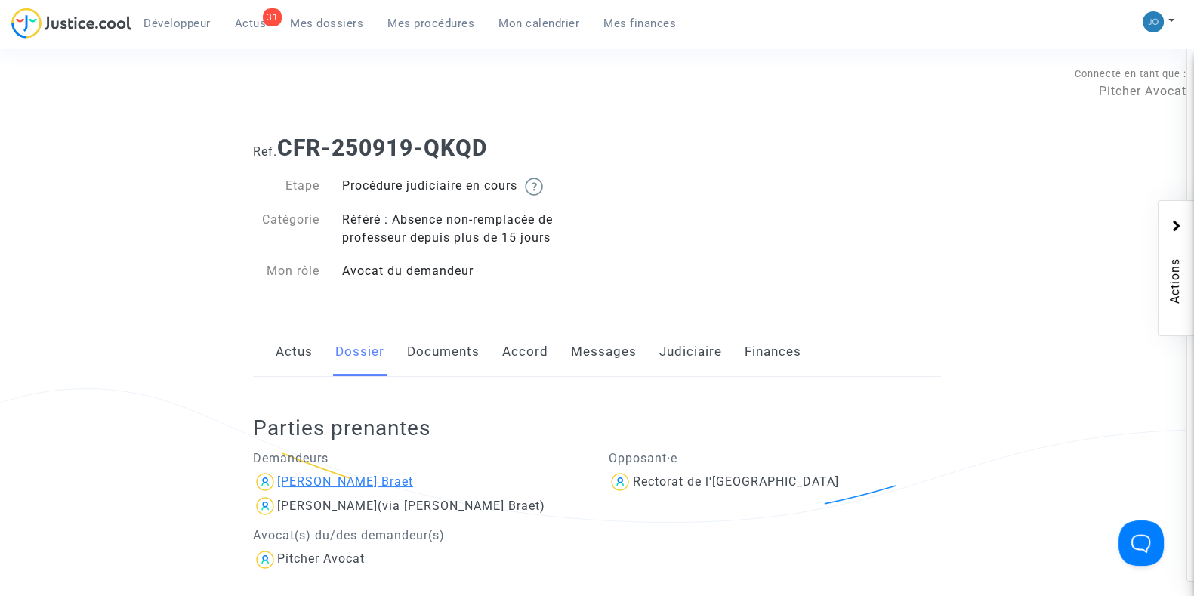
click at [332, 481] on div "[PERSON_NAME] Braet" at bounding box center [345, 481] width 136 height 14
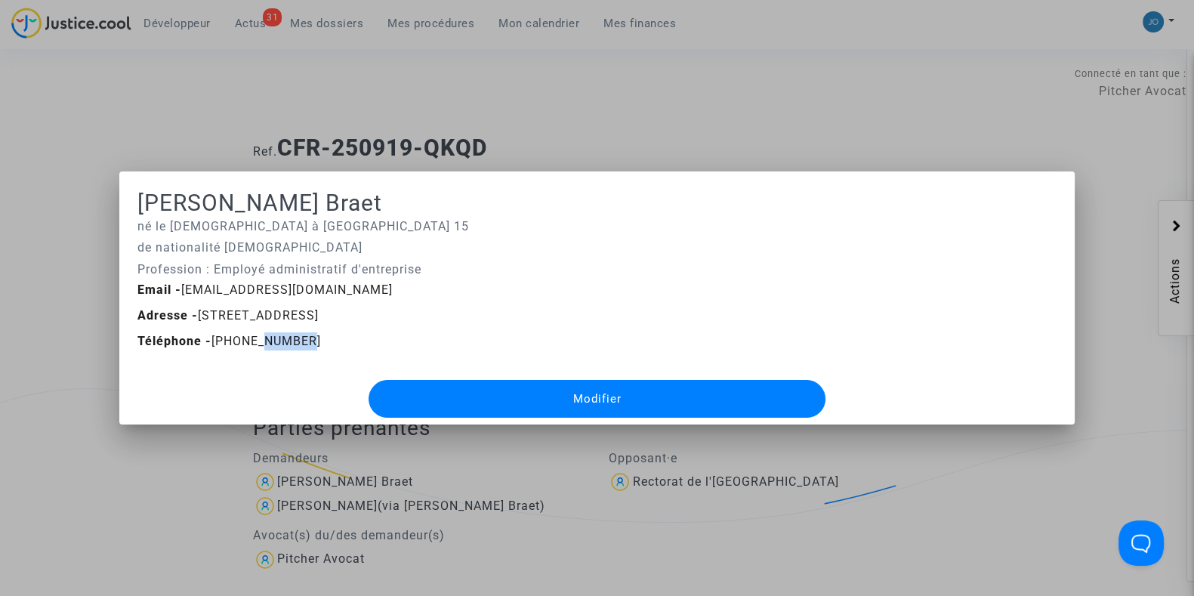
drag, startPoint x: 254, startPoint y: 341, endPoint x: 312, endPoint y: 336, distance: 58.4
click at [312, 336] on div "Téléphone - [PHONE_NUMBER]" at bounding box center [597, 341] width 942 height 18
click at [527, 100] on div at bounding box center [597, 298] width 1194 height 596
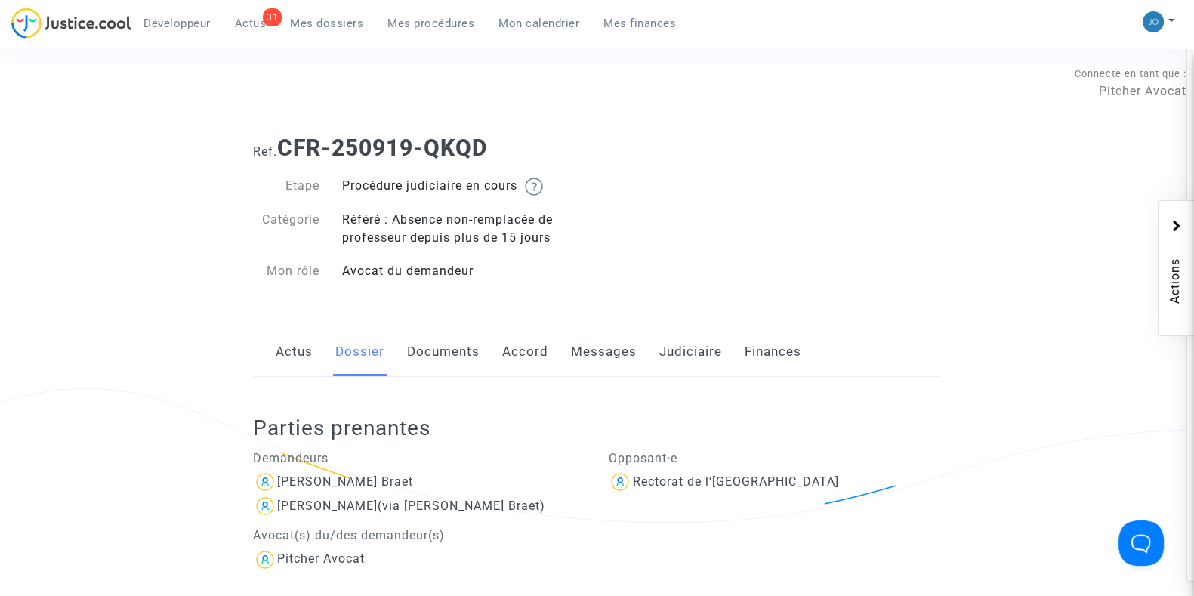
click at [342, 32] on link "Mes dossiers" at bounding box center [326, 23] width 97 height 23
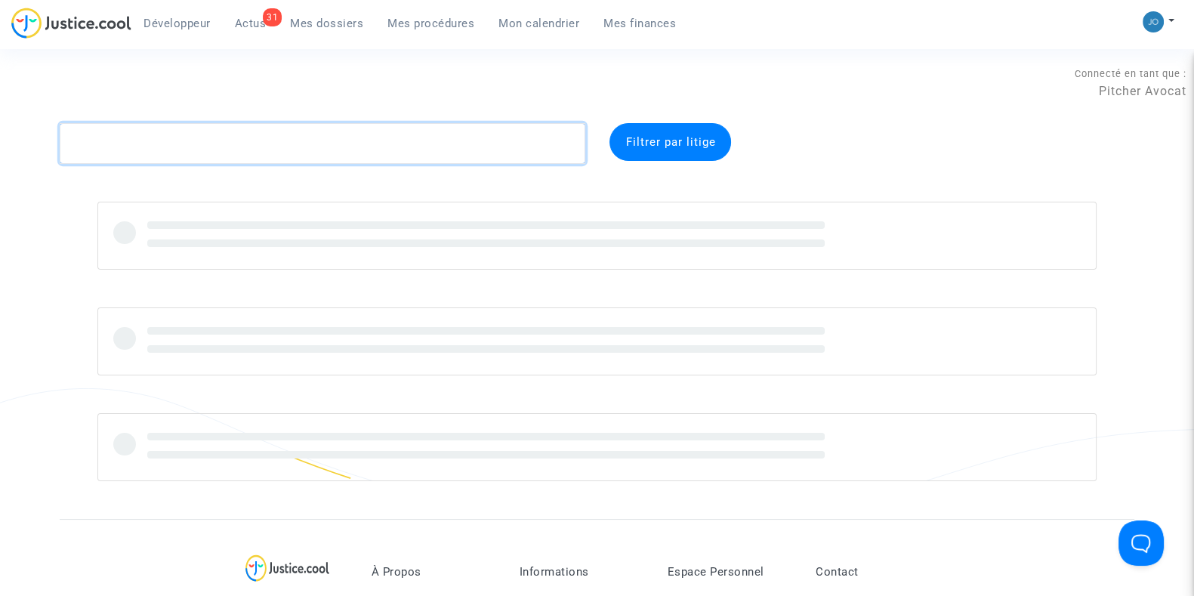
click at [305, 152] on textarea at bounding box center [323, 143] width 526 height 41
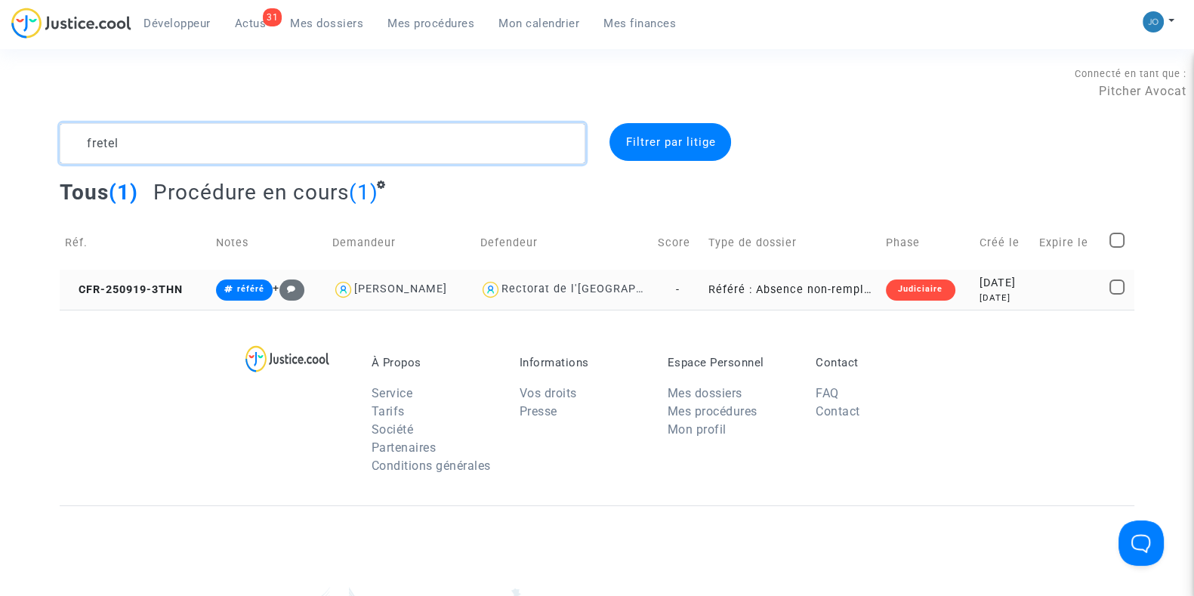
type textarea "fretel"
click at [942, 295] on td "Judiciaire" at bounding box center [928, 290] width 94 height 40
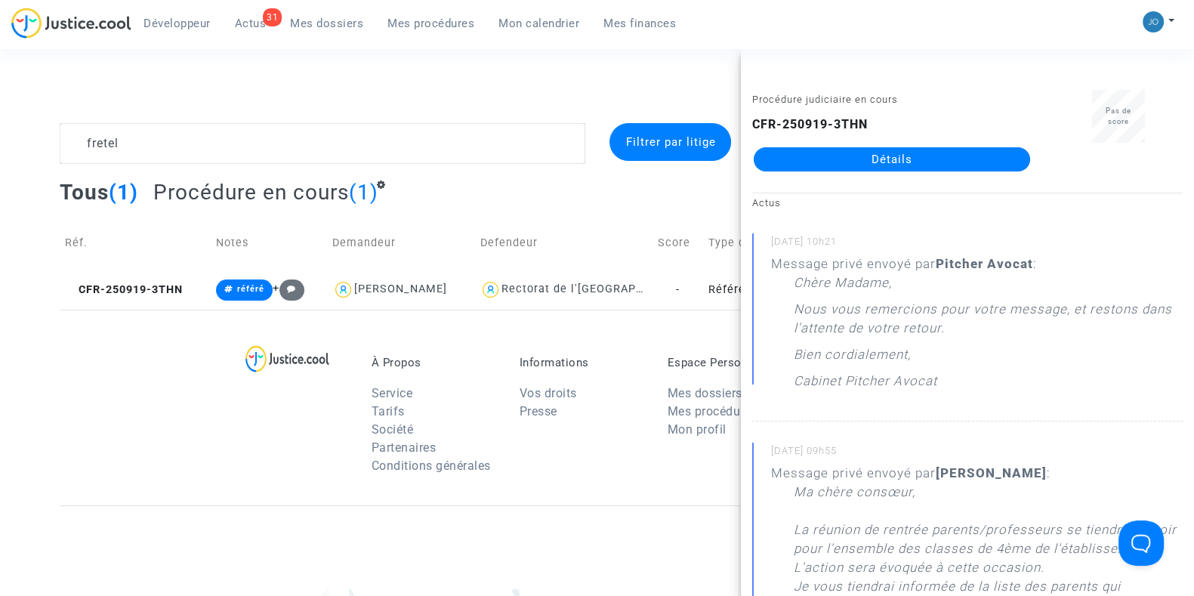
click at [878, 165] on link "Détails" at bounding box center [892, 159] width 276 height 24
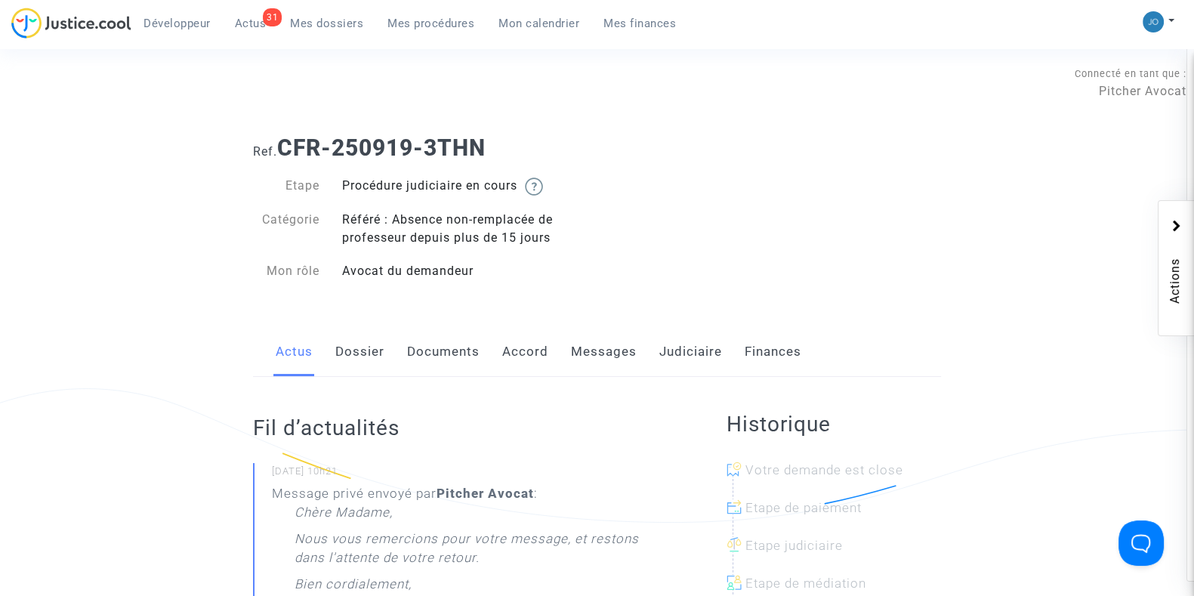
click at [361, 373] on link "Dossier" at bounding box center [359, 352] width 49 height 50
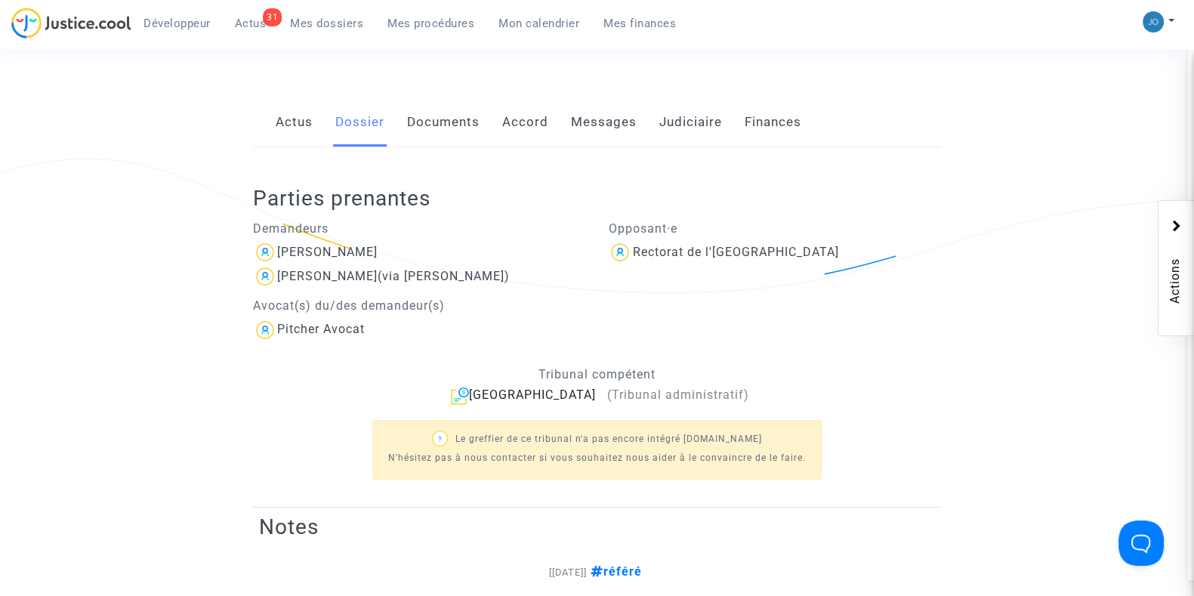
scroll to position [232, 0]
click at [318, 239] on span "[PERSON_NAME]" at bounding box center [327, 206] width 100 height 101
click at [317, 251] on div "[PERSON_NAME]" at bounding box center [327, 249] width 100 height 14
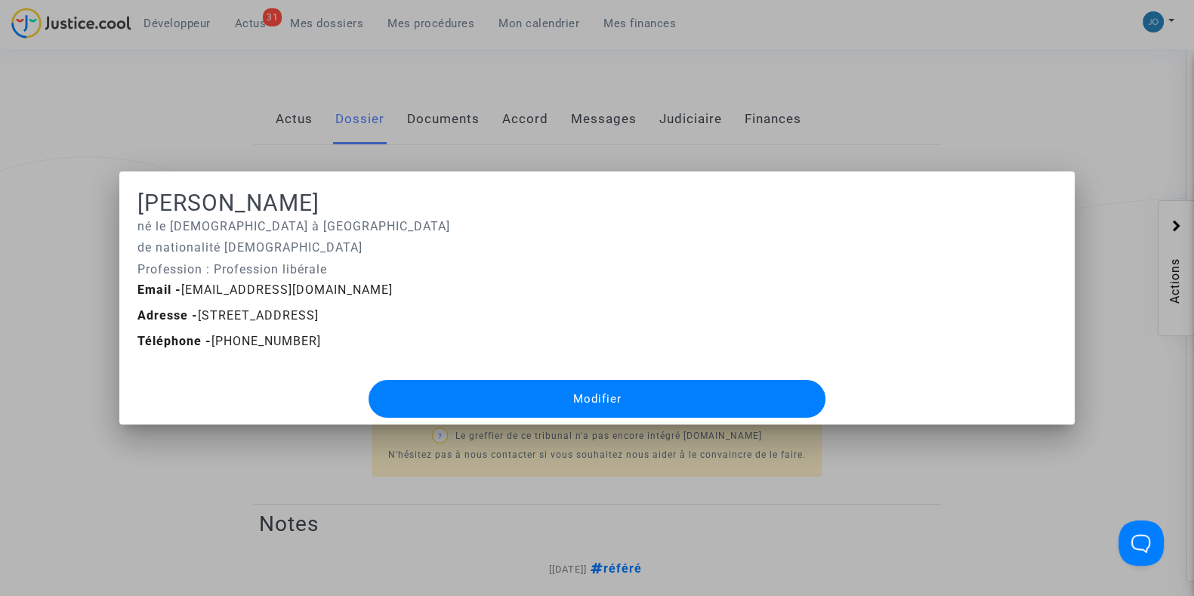
click at [667, 162] on div at bounding box center [597, 298] width 1194 height 596
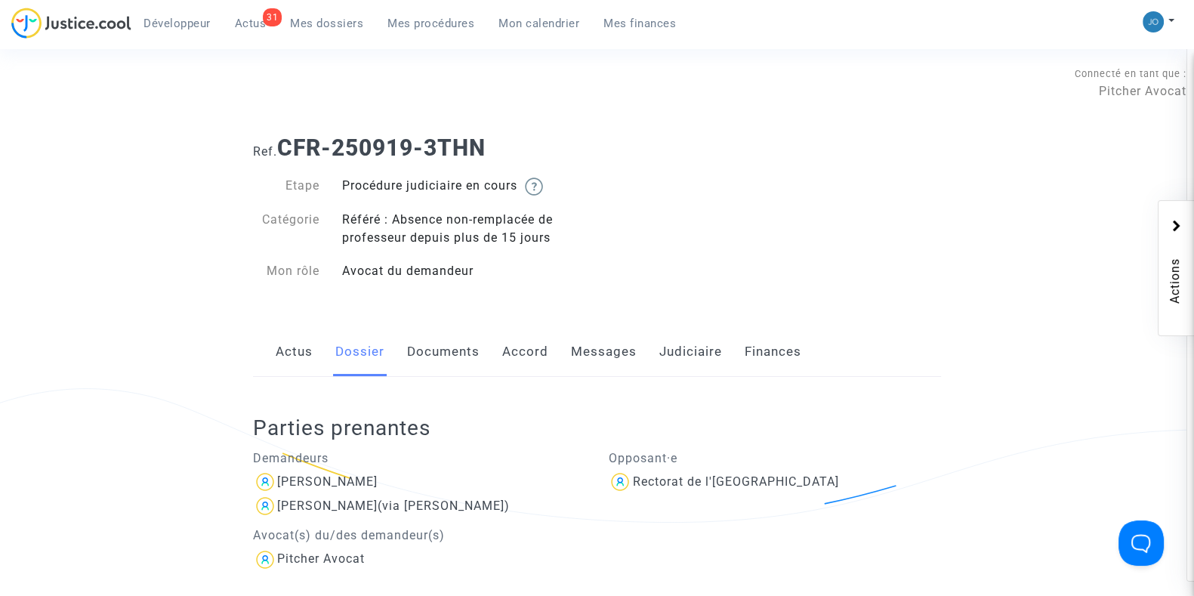
scroll to position [232, 0]
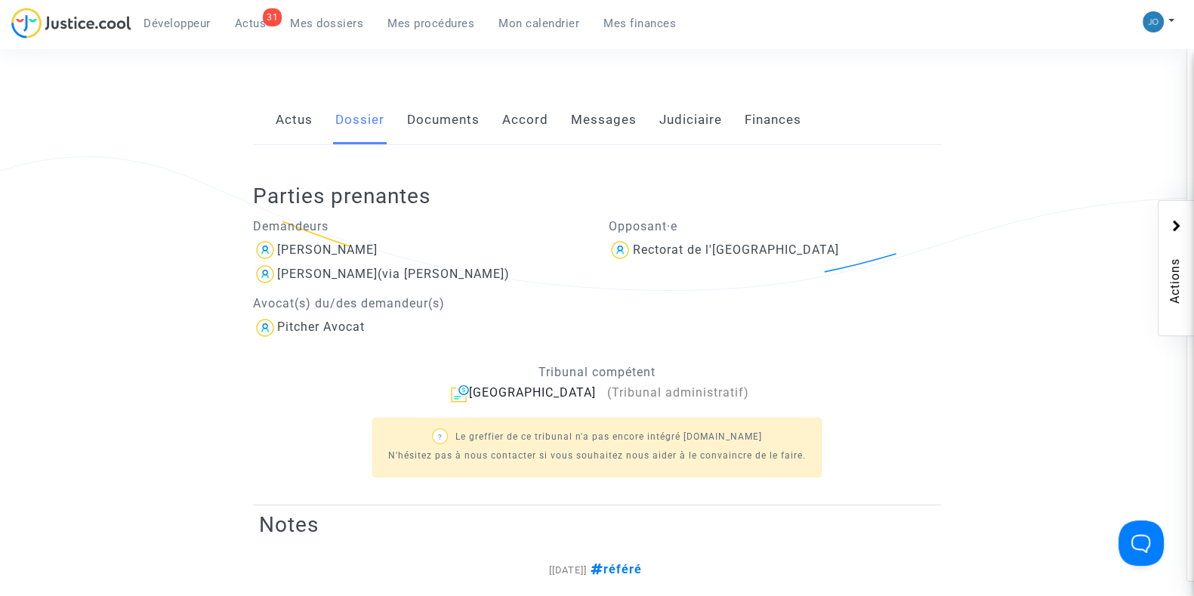
click at [580, 140] on link "Messages" at bounding box center [604, 120] width 66 height 50
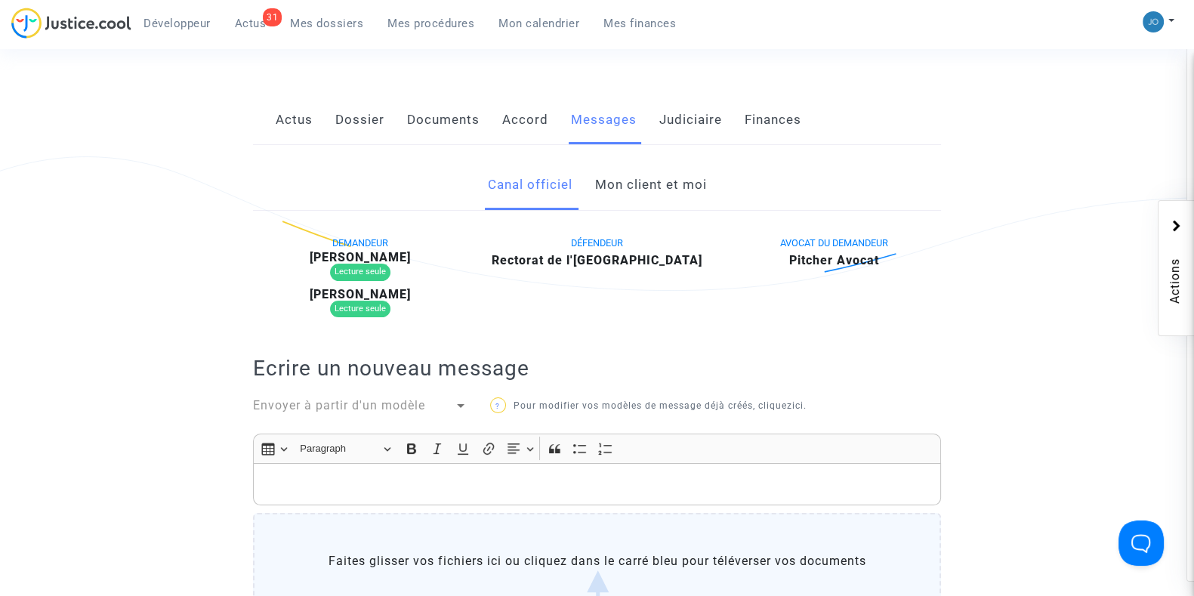
click at [627, 202] on link "Mon client et moi" at bounding box center [650, 185] width 112 height 50
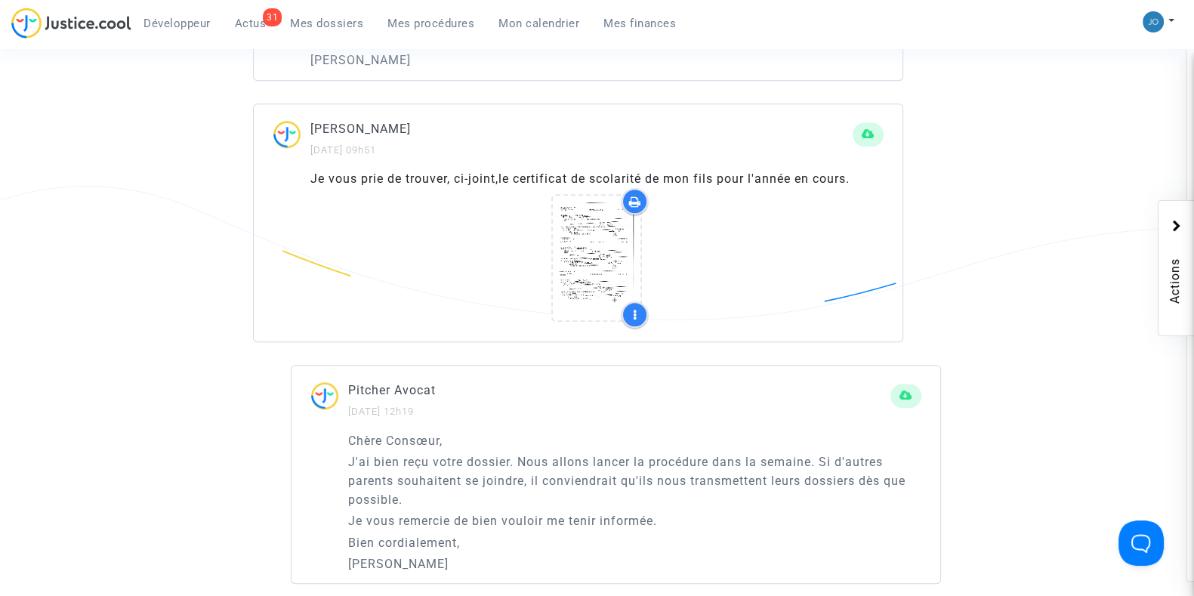
scroll to position [1550, 0]
